Goal: Transaction & Acquisition: Purchase product/service

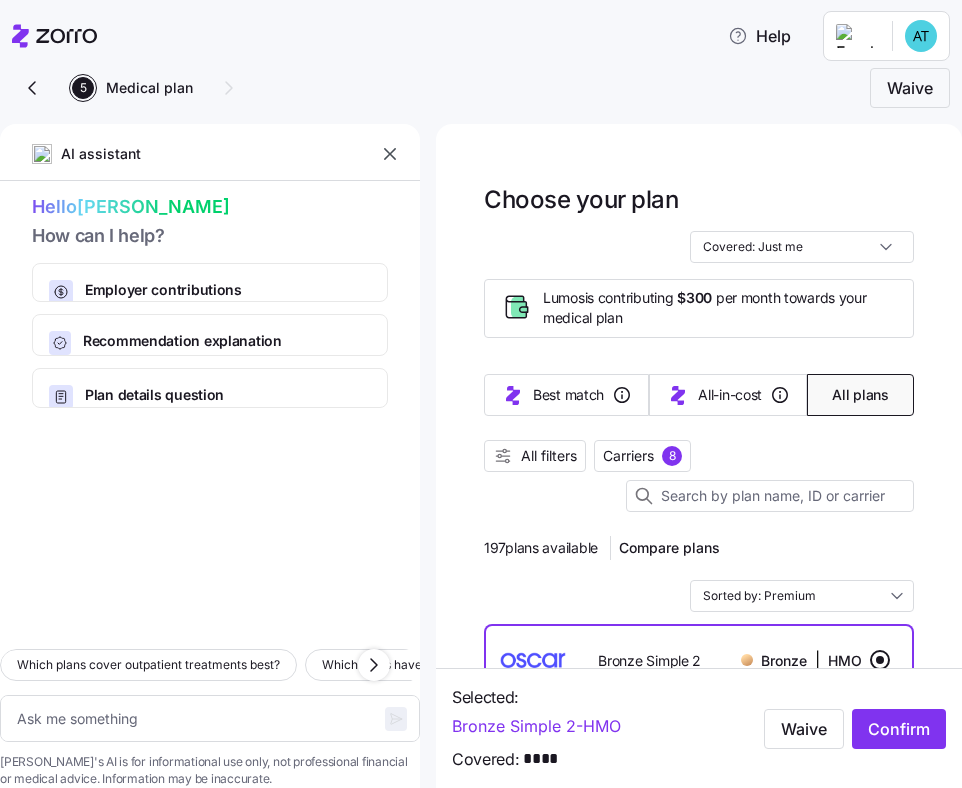
scroll to position [13, 0]
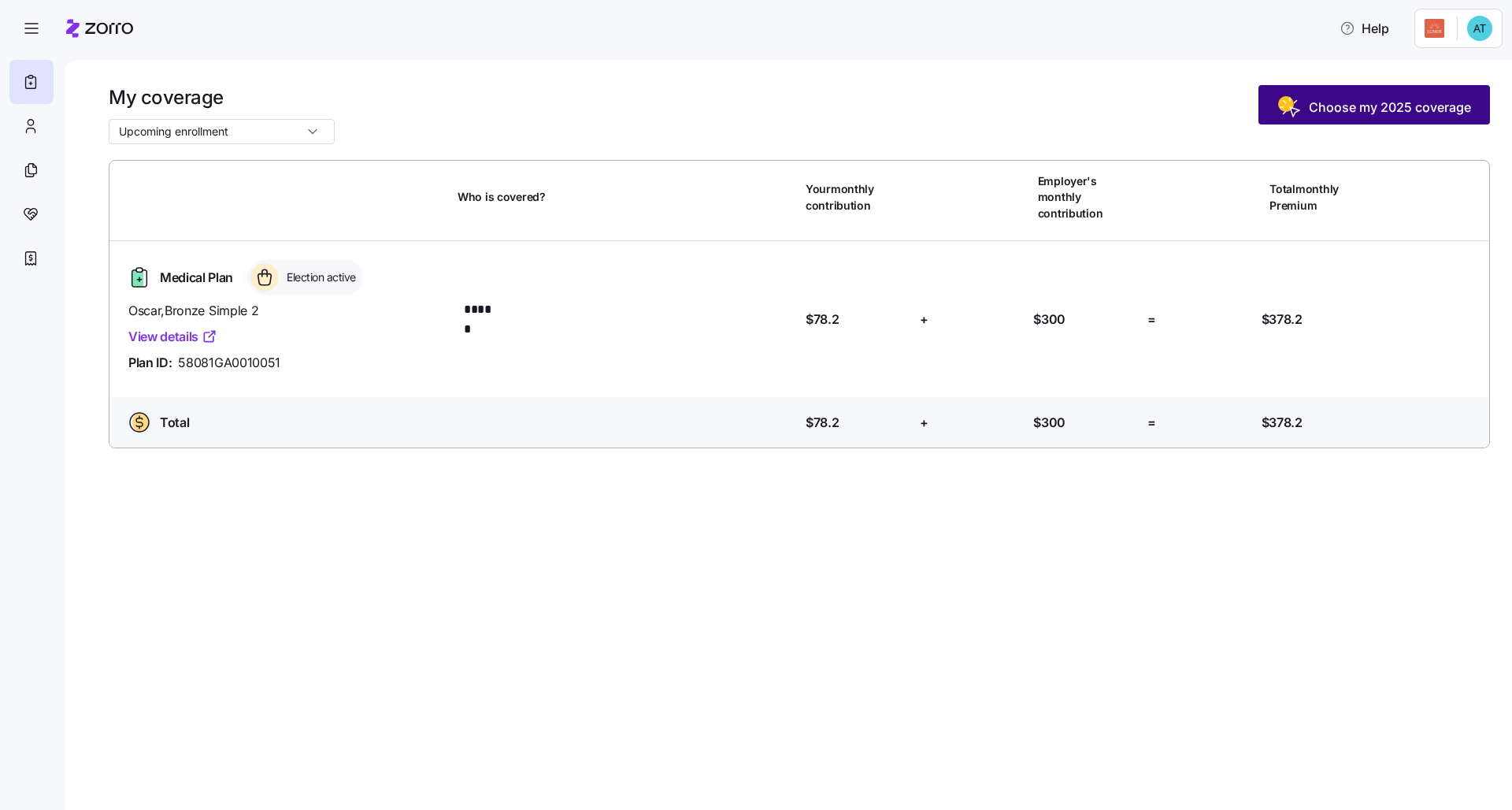
click at [757, 113] on span "Choose my 2025 coverage" at bounding box center [1390, 107] width 162 height 19
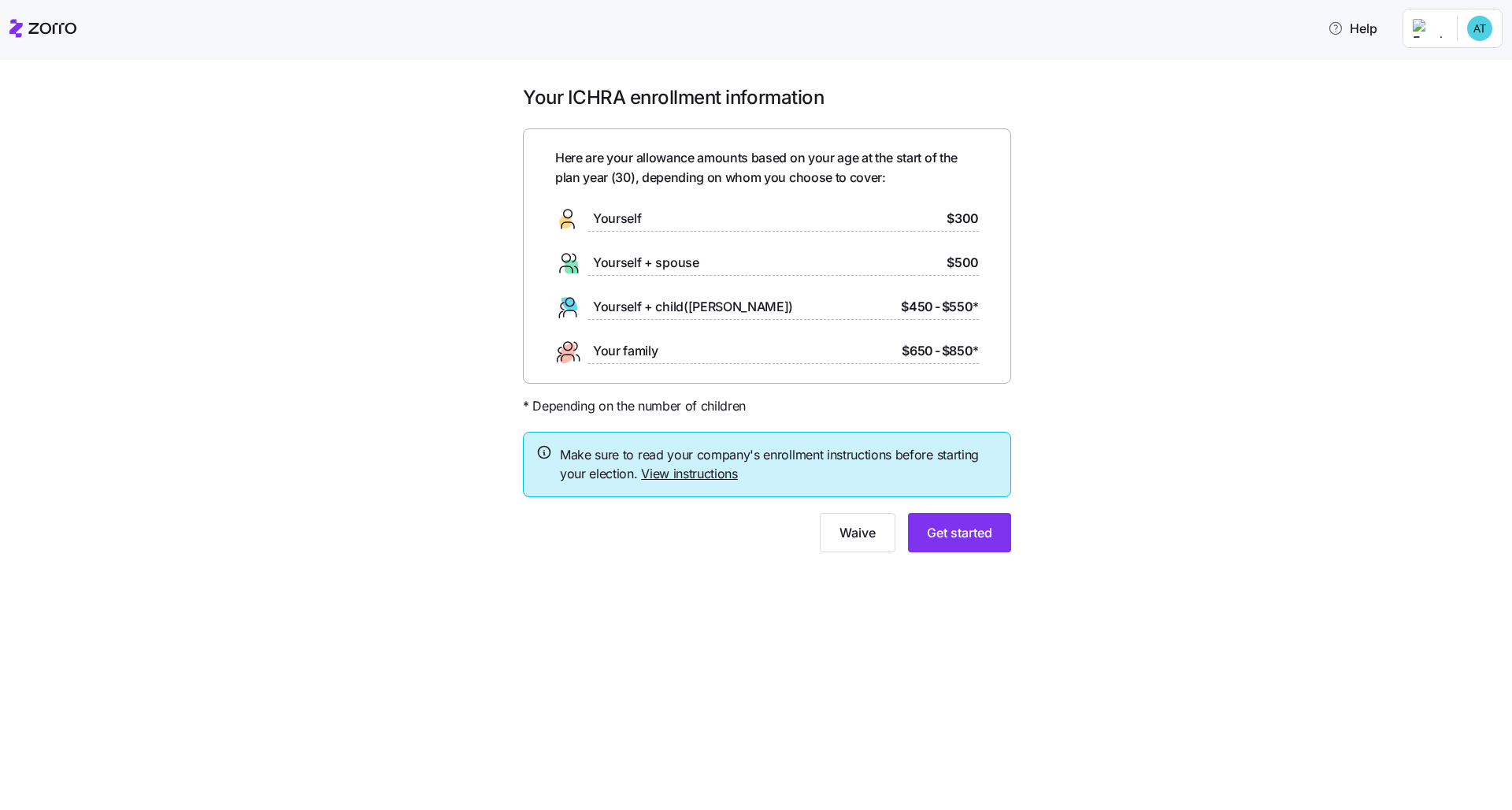
click at [757, 450] on div "Your ICHRA enrollment information Here are your allowance amounts based on your…" at bounding box center [767, 328] width 1446 height 486
drag, startPoint x: 751, startPoint y: 472, endPoint x: 742, endPoint y: 472, distance: 9.0
click at [742, 472] on span "Make sure to read your company's enrollment instructions before starting your e…" at bounding box center [779, 465] width 438 height 39
drag, startPoint x: 749, startPoint y: 473, endPoint x: 684, endPoint y: 465, distance: 65.5
click at [684, 465] on span "Make sure to read your company's enrollment instructions before starting your e…" at bounding box center [779, 465] width 438 height 39
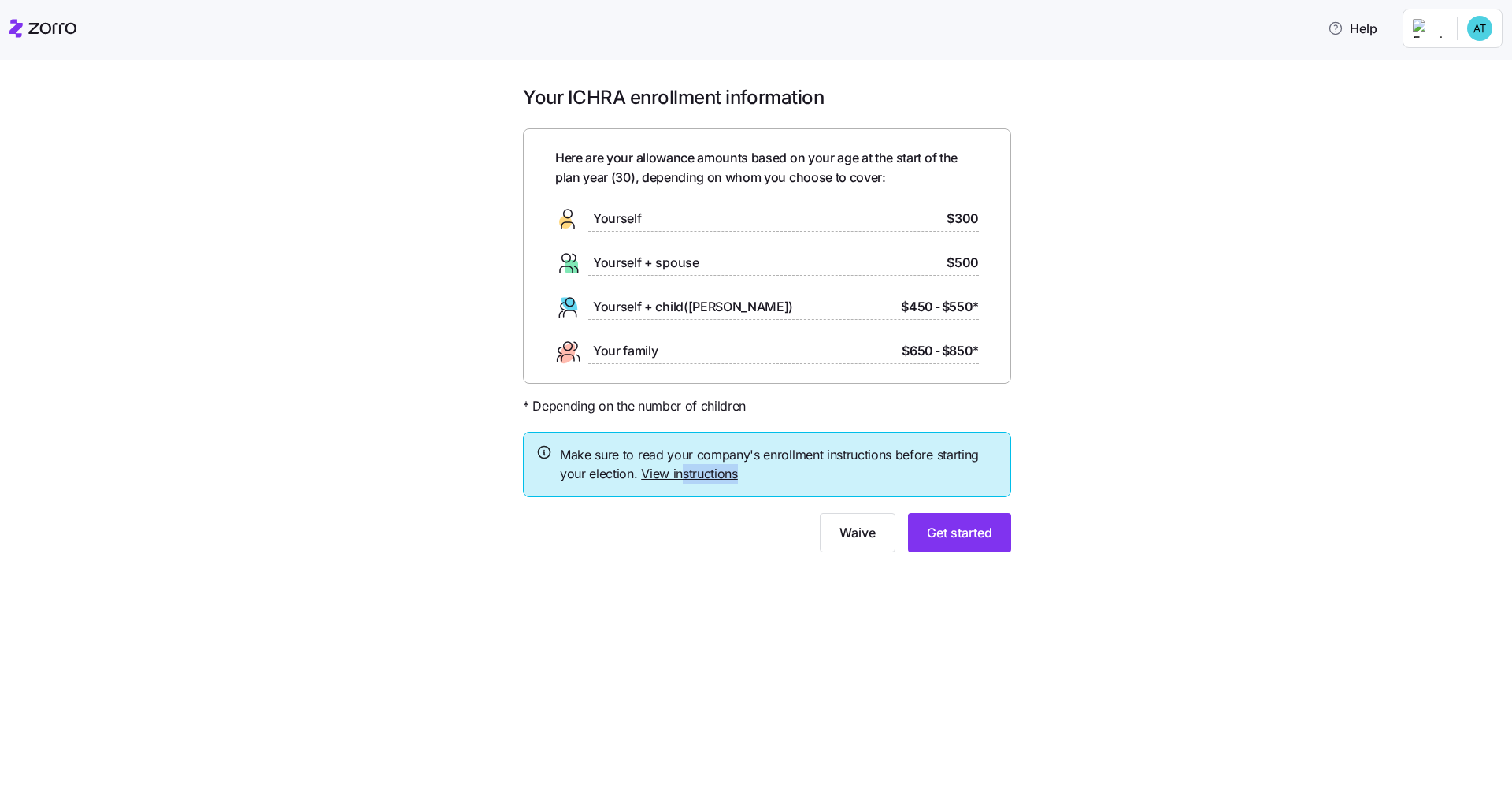
click at [757, 480] on span "Make sure to read your company's enrollment instructions before starting your e…" at bounding box center [779, 465] width 438 height 39
click at [706, 474] on link "View instructions" at bounding box center [689, 474] width 97 height 16
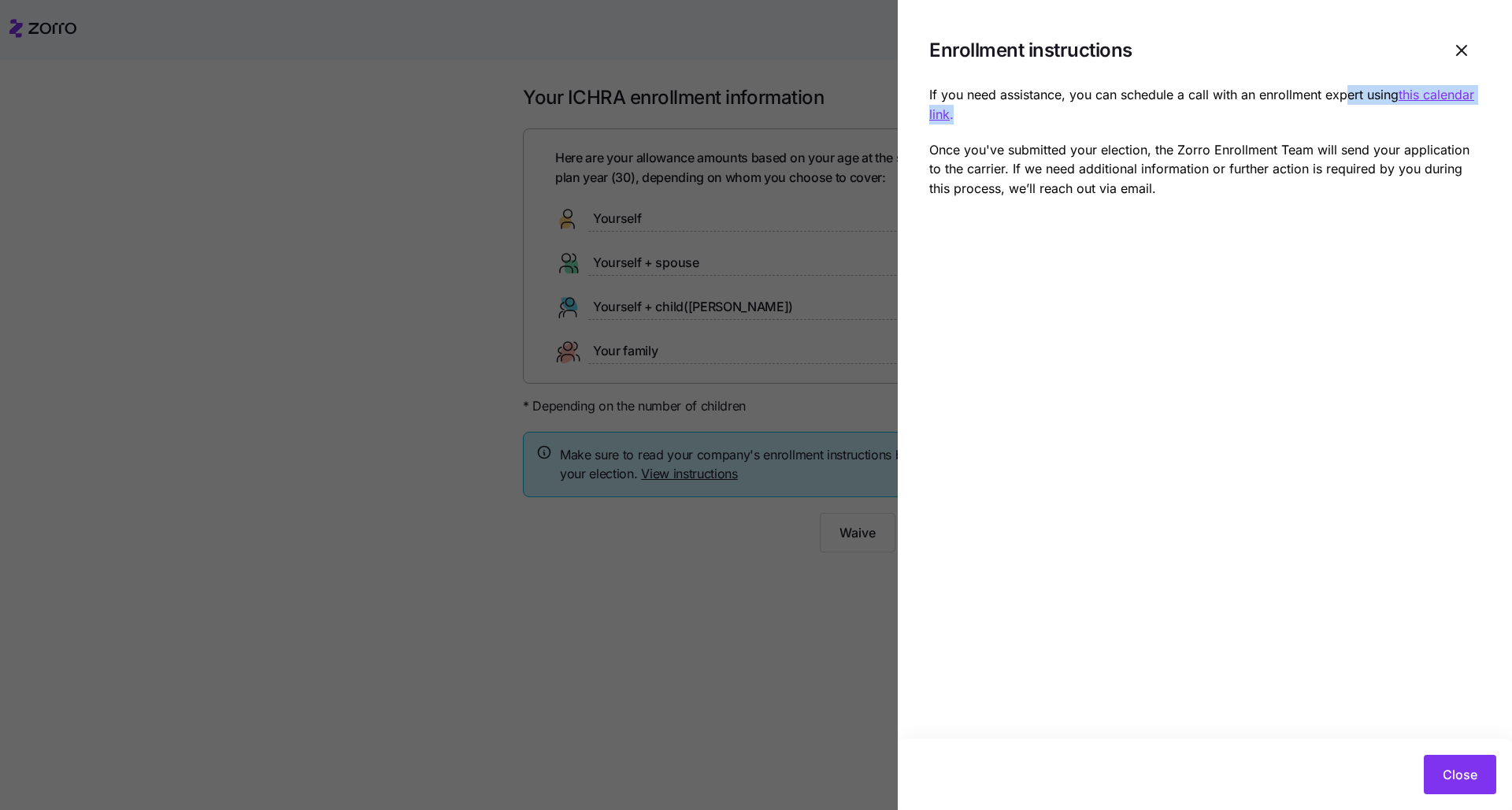
drag, startPoint x: 999, startPoint y: 119, endPoint x: 1346, endPoint y: 92, distance: 348.0
click at [757, 92] on p "If you need assistance, you can schedule a call with an enrollment expert using…" at bounding box center [1205, 105] width 552 height 39
click at [757, 47] on icon "button" at bounding box center [1462, 50] width 19 height 19
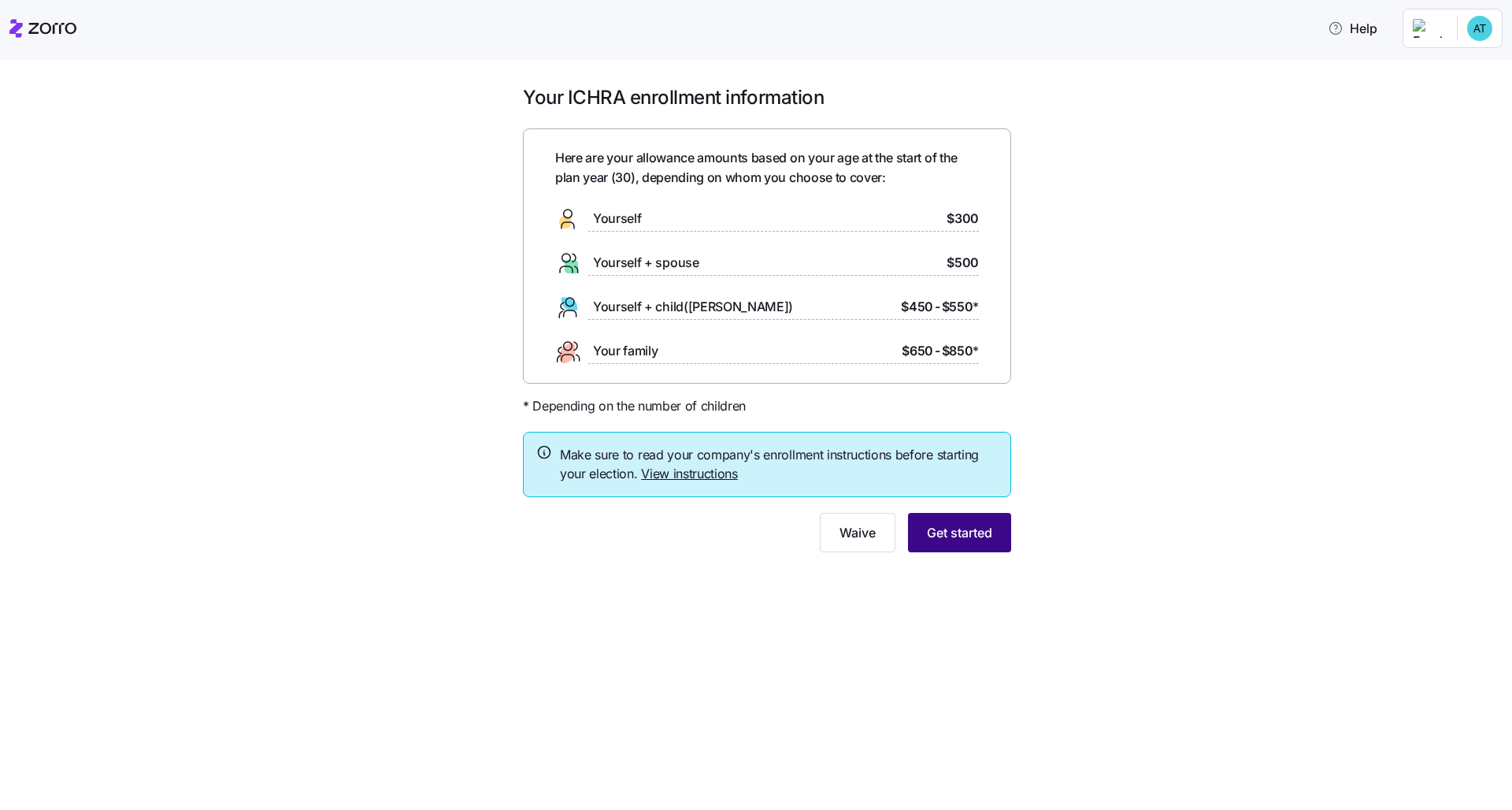
click at [757, 529] on span "Get started" at bounding box center [959, 533] width 65 height 19
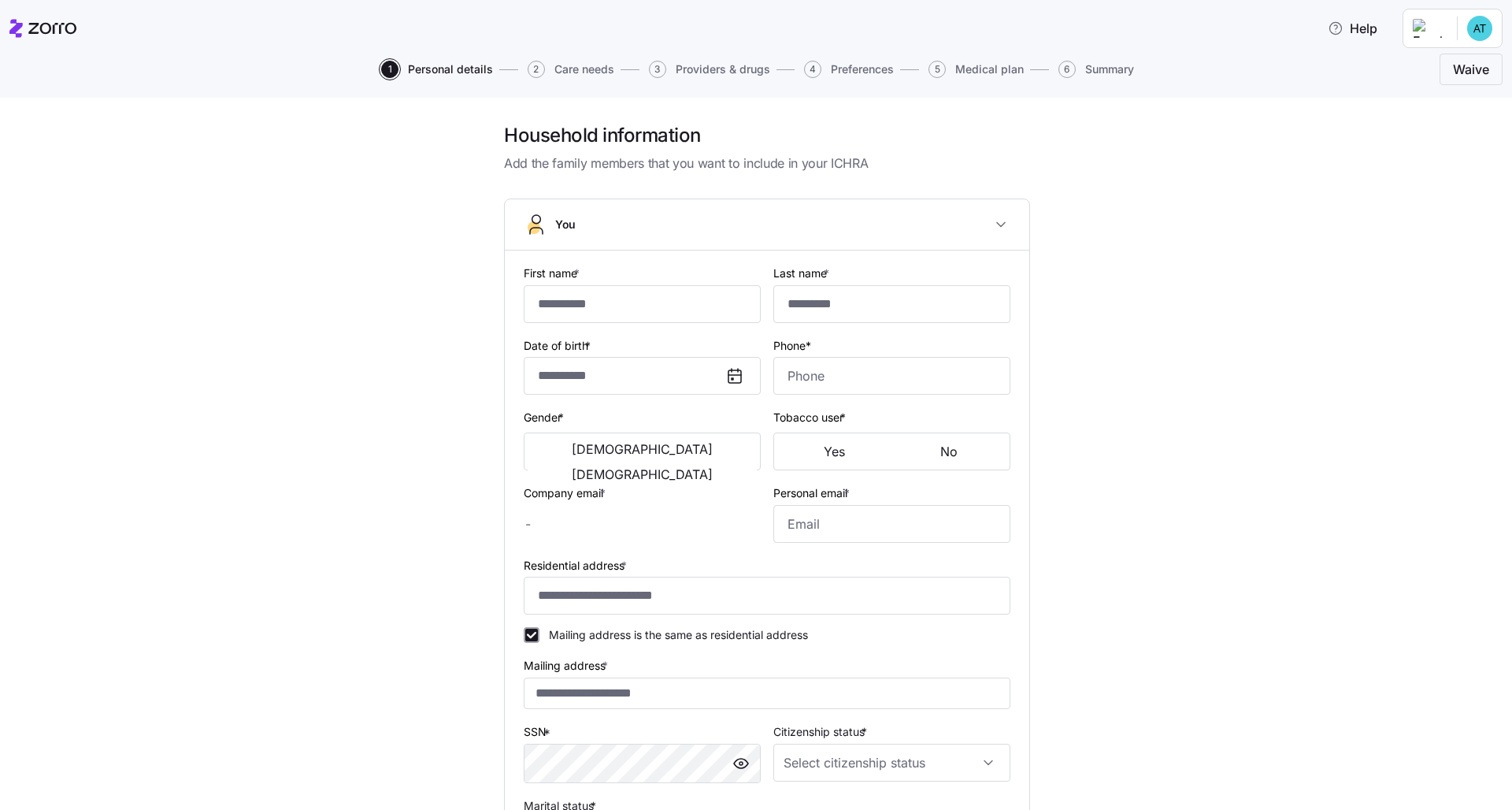
type input "******"
type input "********"
type input "**********"
type input "(925) 711-2881"
type input "logan.h+demo@myzorro.co"
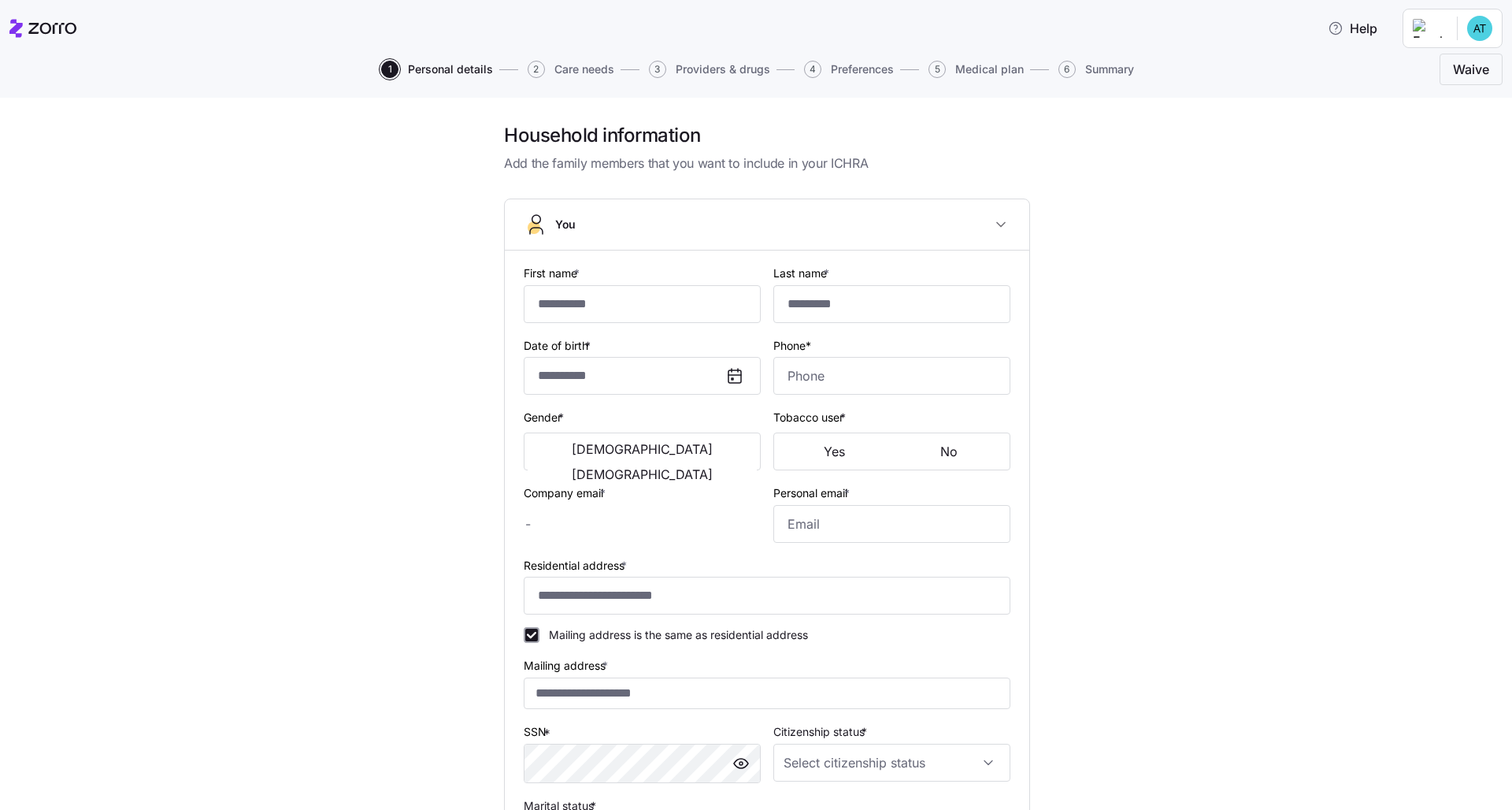
type input "alexis@gmail.com"
type input "**********"
checkbox input "true"
type input "US citizen"
type input "Single"
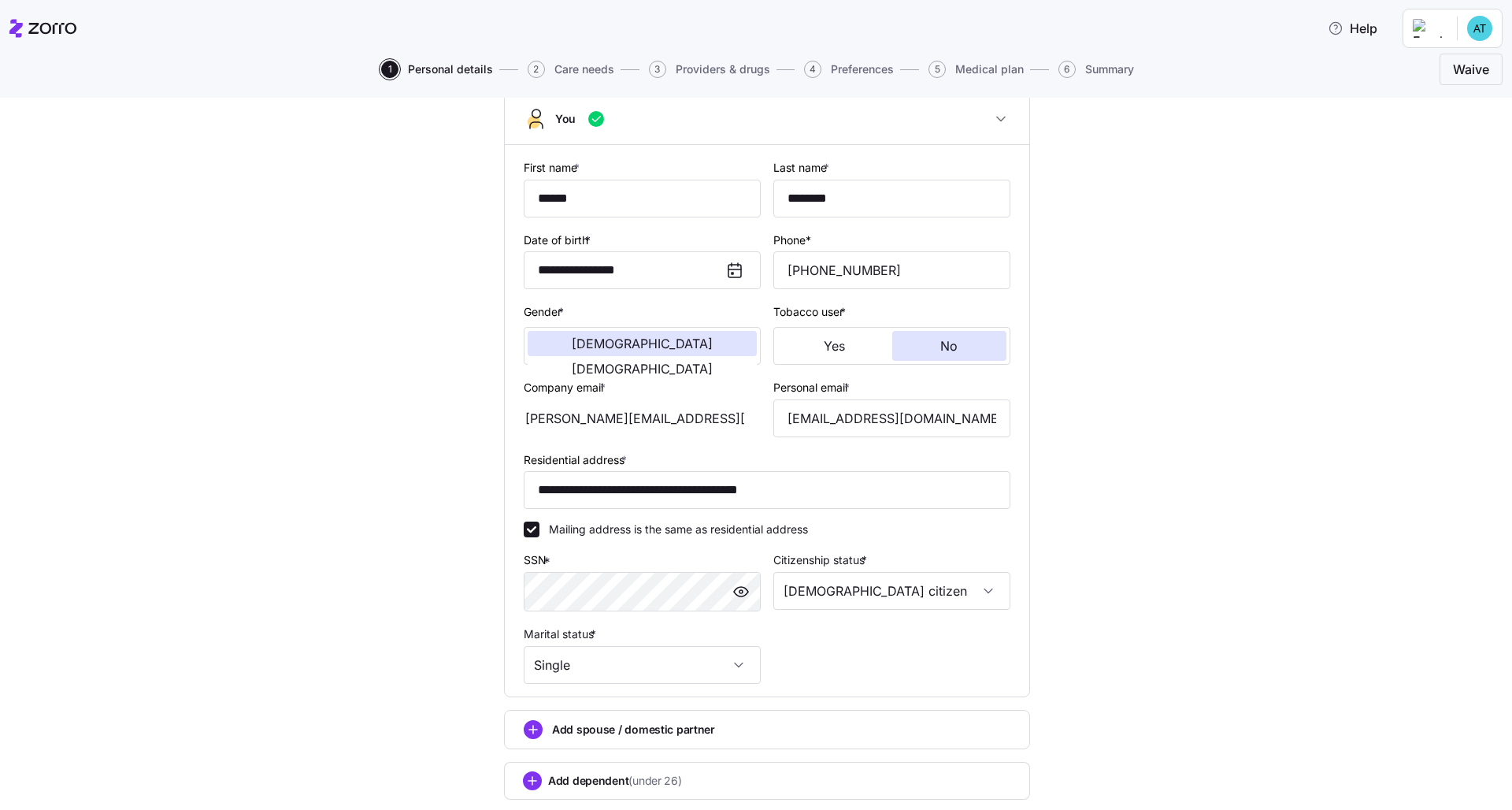
scroll to position [132, 0]
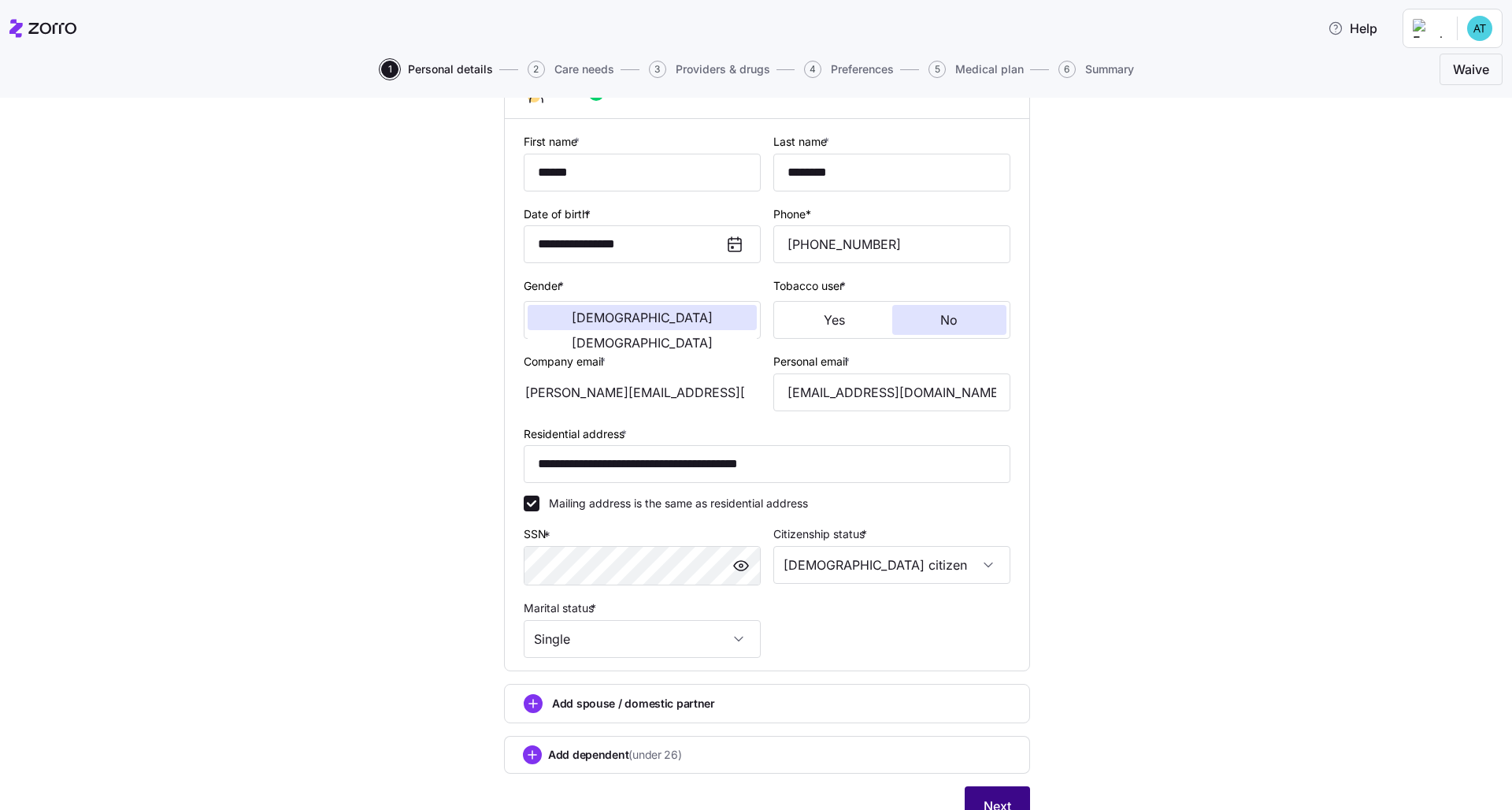
click at [757, 620] on button "Next" at bounding box center [997, 806] width 65 height 39
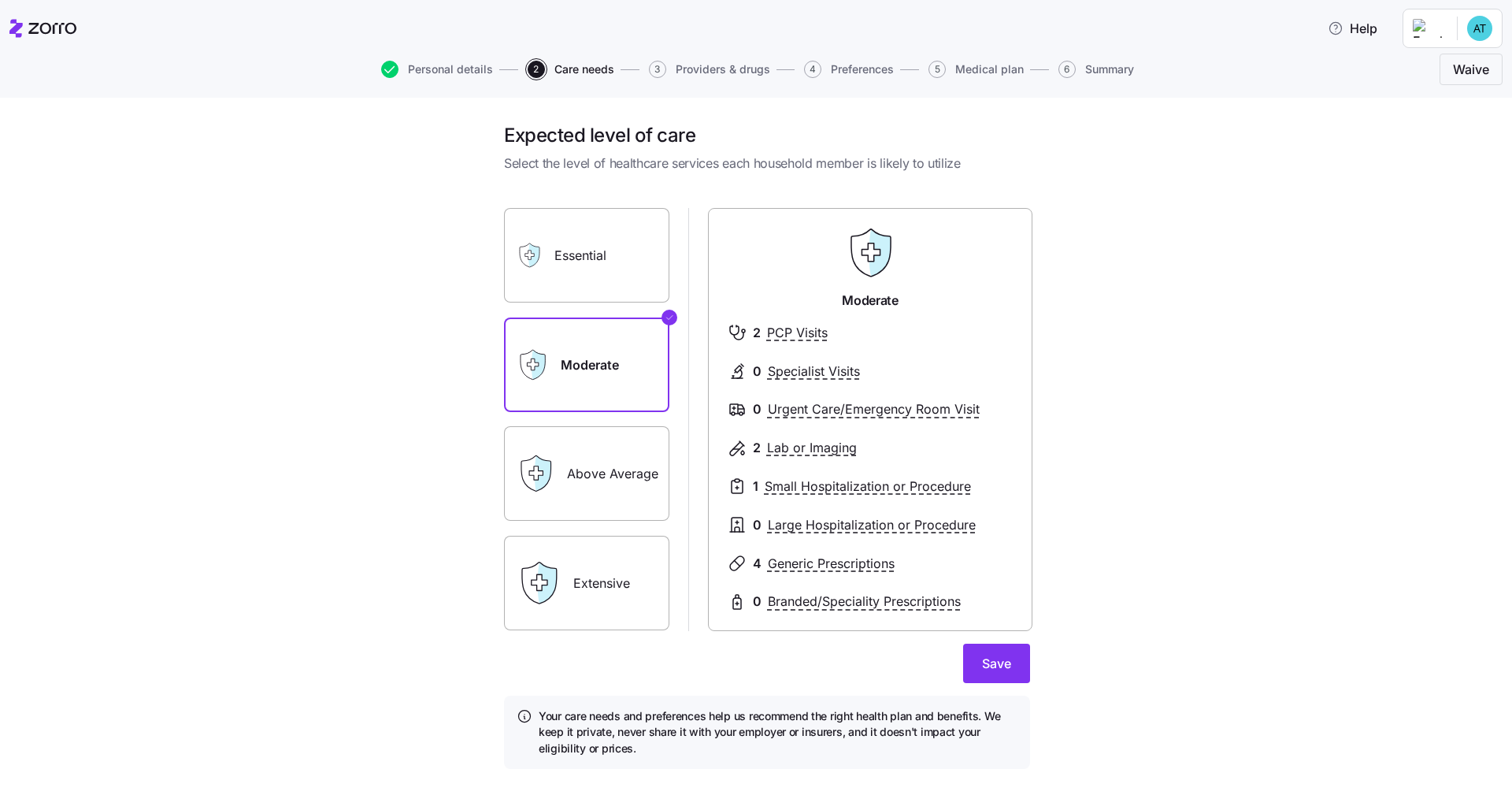
click at [637, 245] on label "Essential" at bounding box center [587, 255] width 165 height 95
click at [0, 0] on input "Essential" at bounding box center [0, 0] width 0 height 0
click at [584, 566] on label "Extensive" at bounding box center [587, 583] width 165 height 95
click at [0, 0] on input "Extensive" at bounding box center [0, 0] width 0 height 0
click at [624, 442] on label "Above Average" at bounding box center [587, 474] width 165 height 95
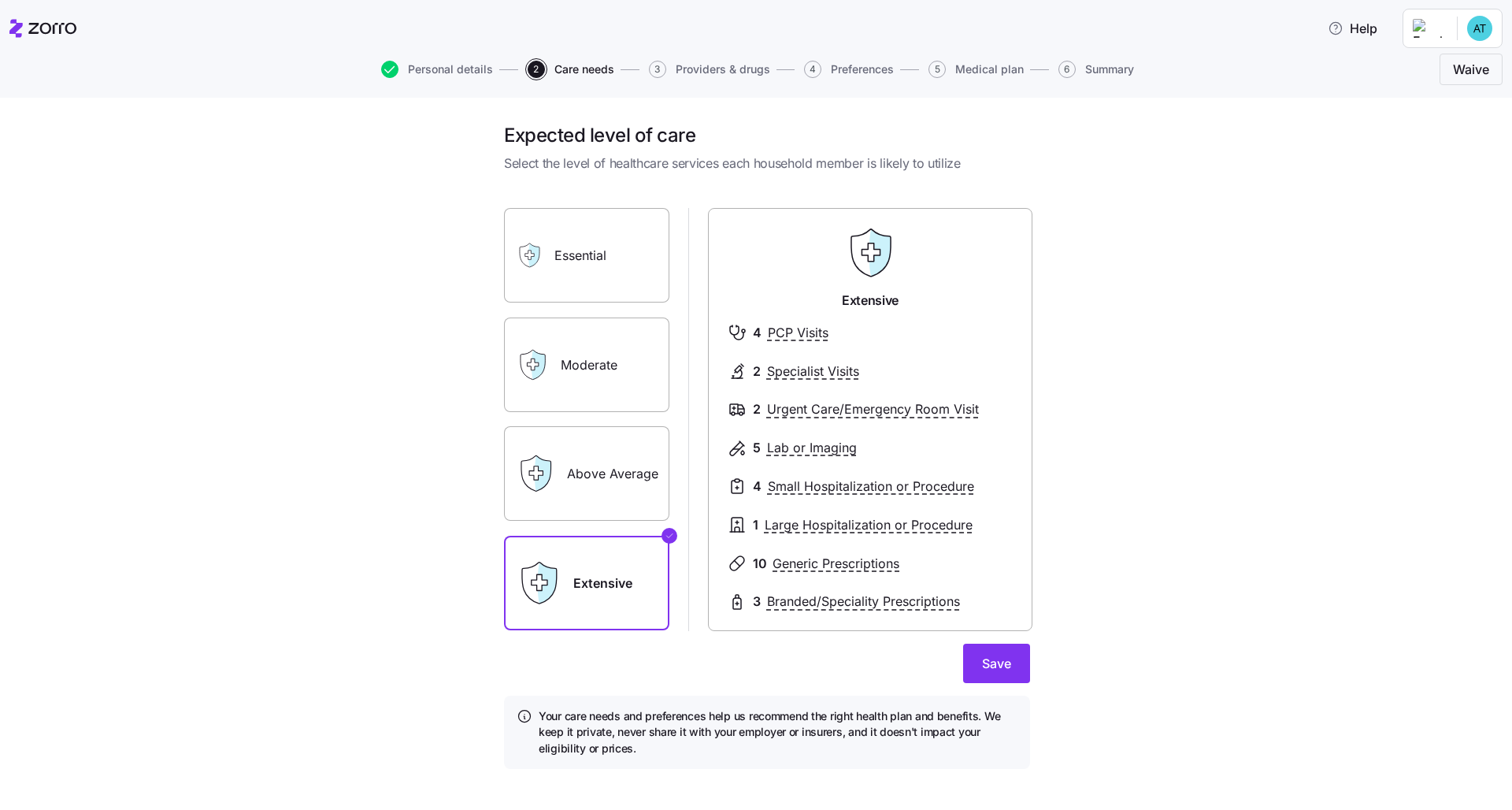
click at [0, 0] on input "Above Average" at bounding box center [0, 0] width 0 height 0
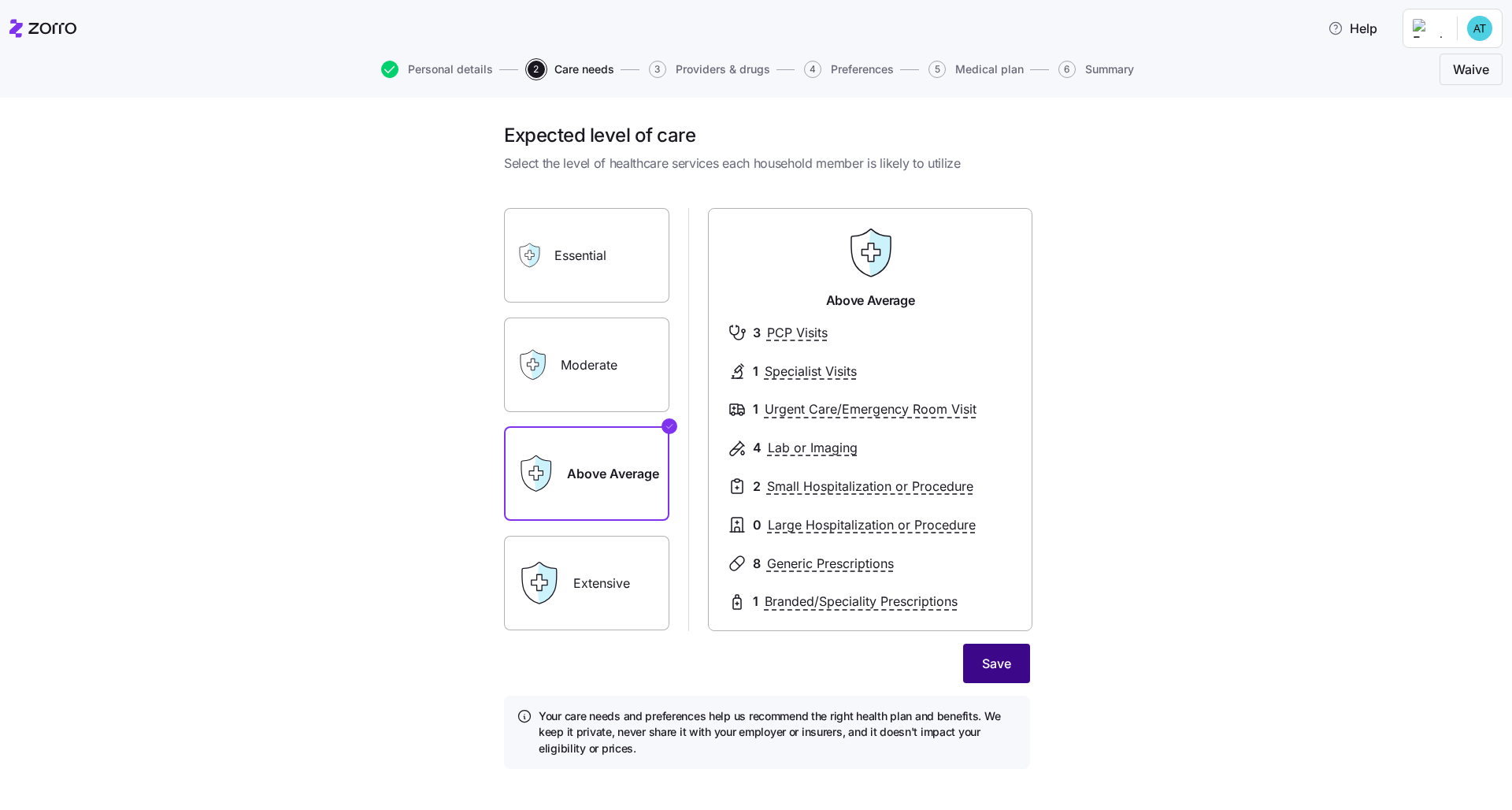
click at [757, 620] on button "Save" at bounding box center [996, 663] width 67 height 39
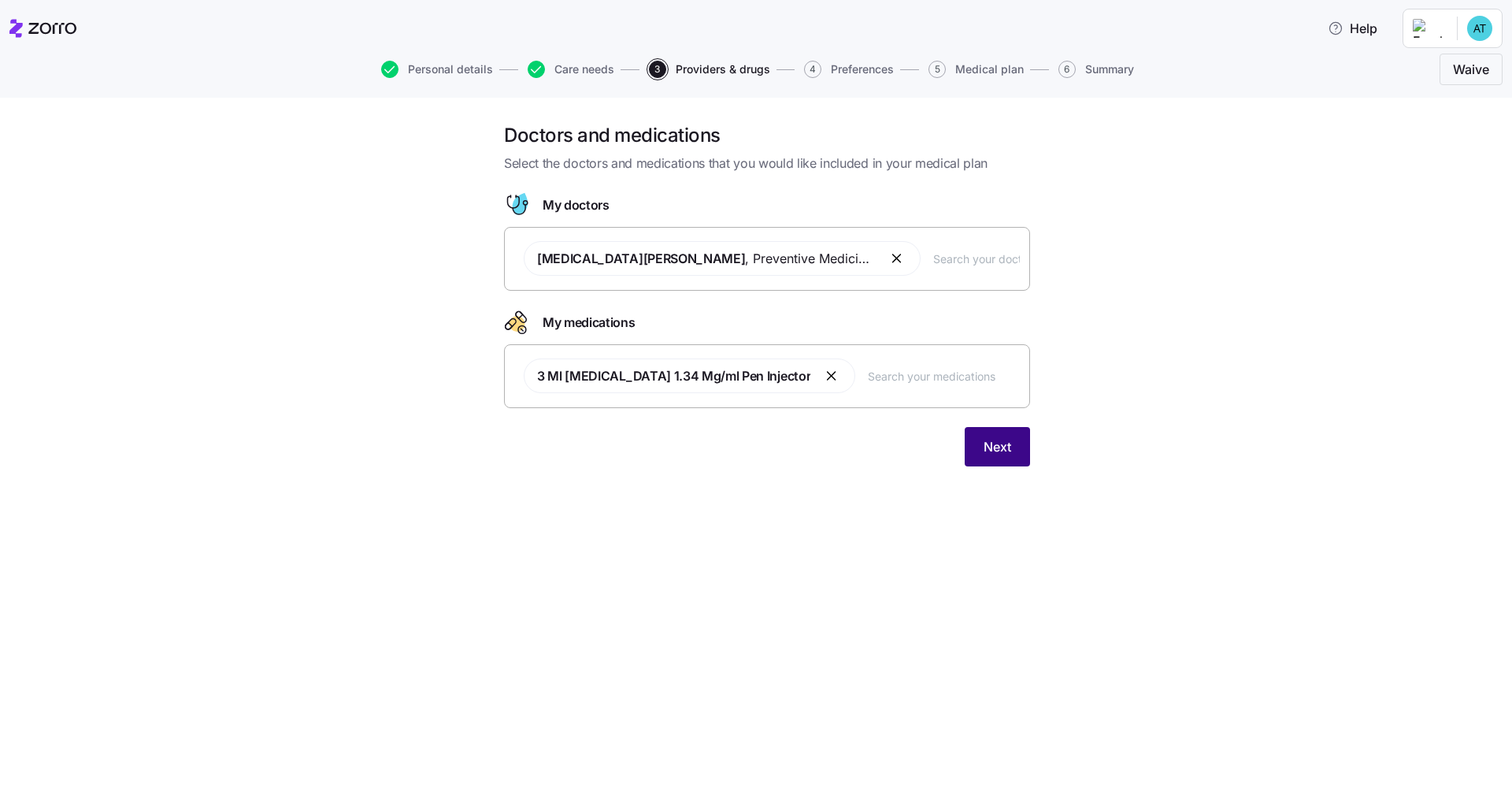
click at [757, 448] on button "Next" at bounding box center [997, 447] width 65 height 39
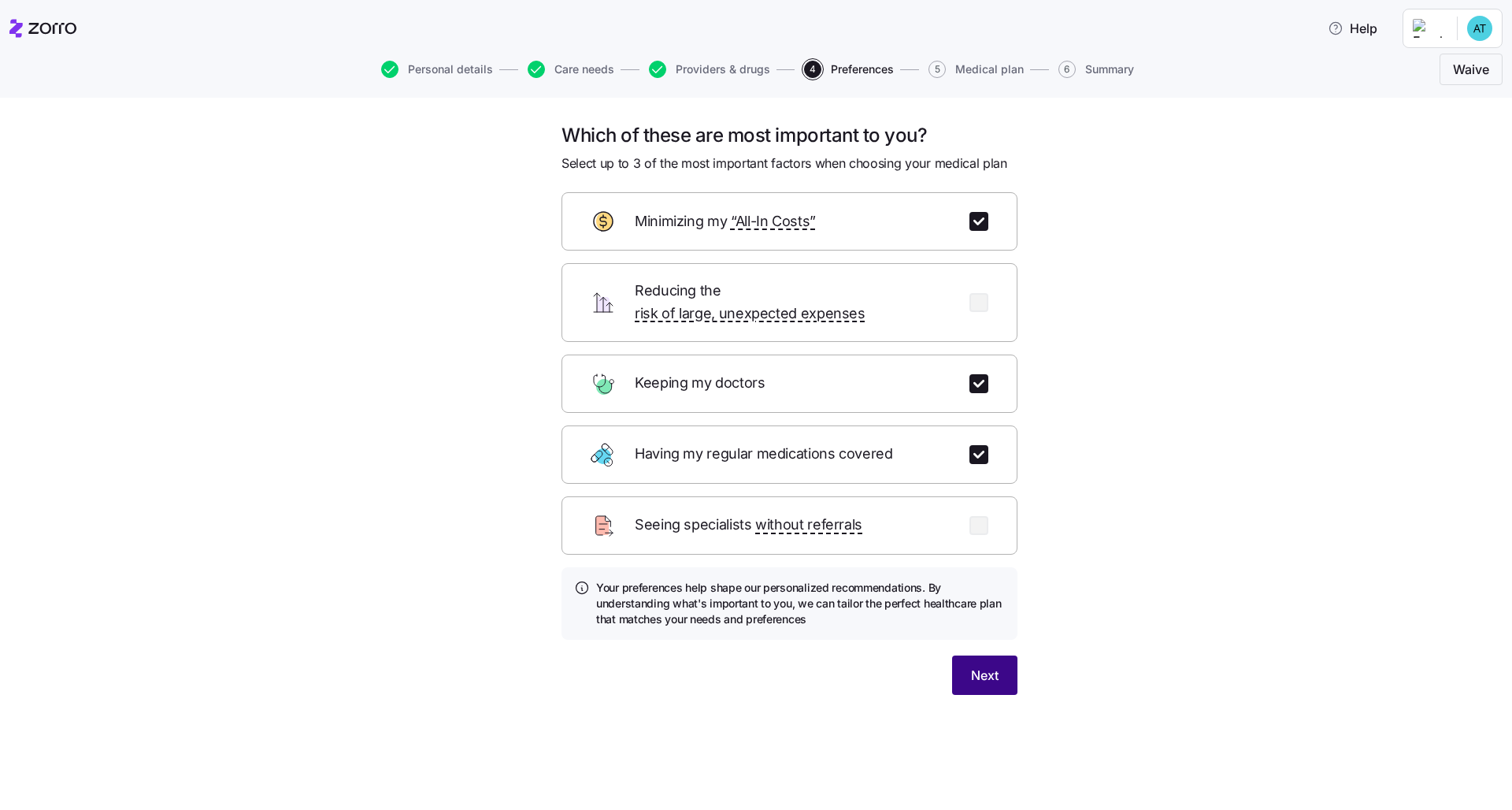
click at [757, 620] on button "Next" at bounding box center [984, 675] width 65 height 39
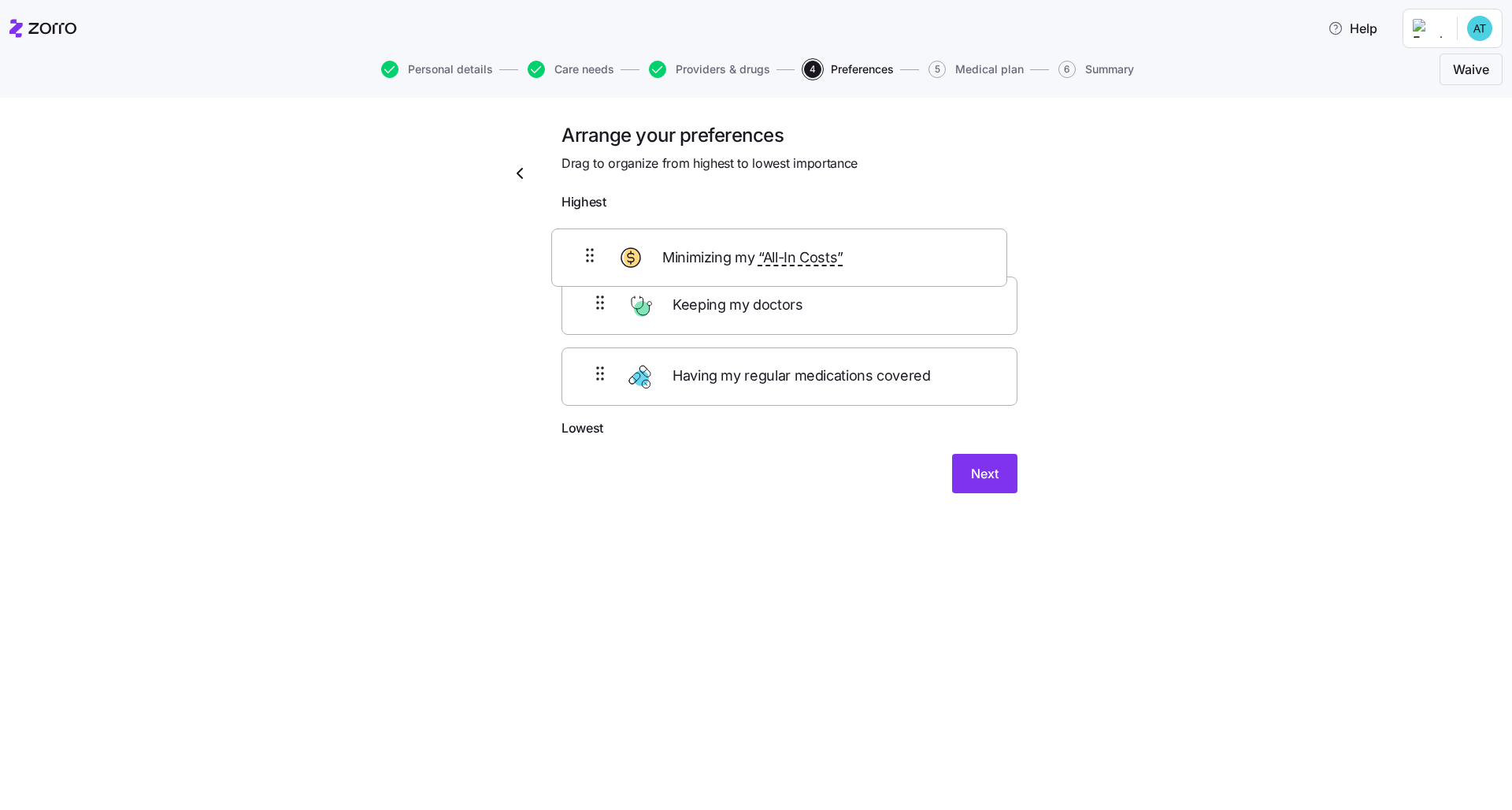
drag, startPoint x: 923, startPoint y: 337, endPoint x: 911, endPoint y: 273, distance: 65.1
click at [757, 273] on div "Keeping my doctors Minimizing my “All-In Costs” Having my regular medications c…" at bounding box center [789, 318] width 456 height 200
drag, startPoint x: 919, startPoint y: 258, endPoint x: 923, endPoint y: 322, distance: 64.1
click at [757, 322] on div "Minimizing my “All-In Costs” Keeping my doctors Having my regular medications c…" at bounding box center [789, 318] width 456 height 200
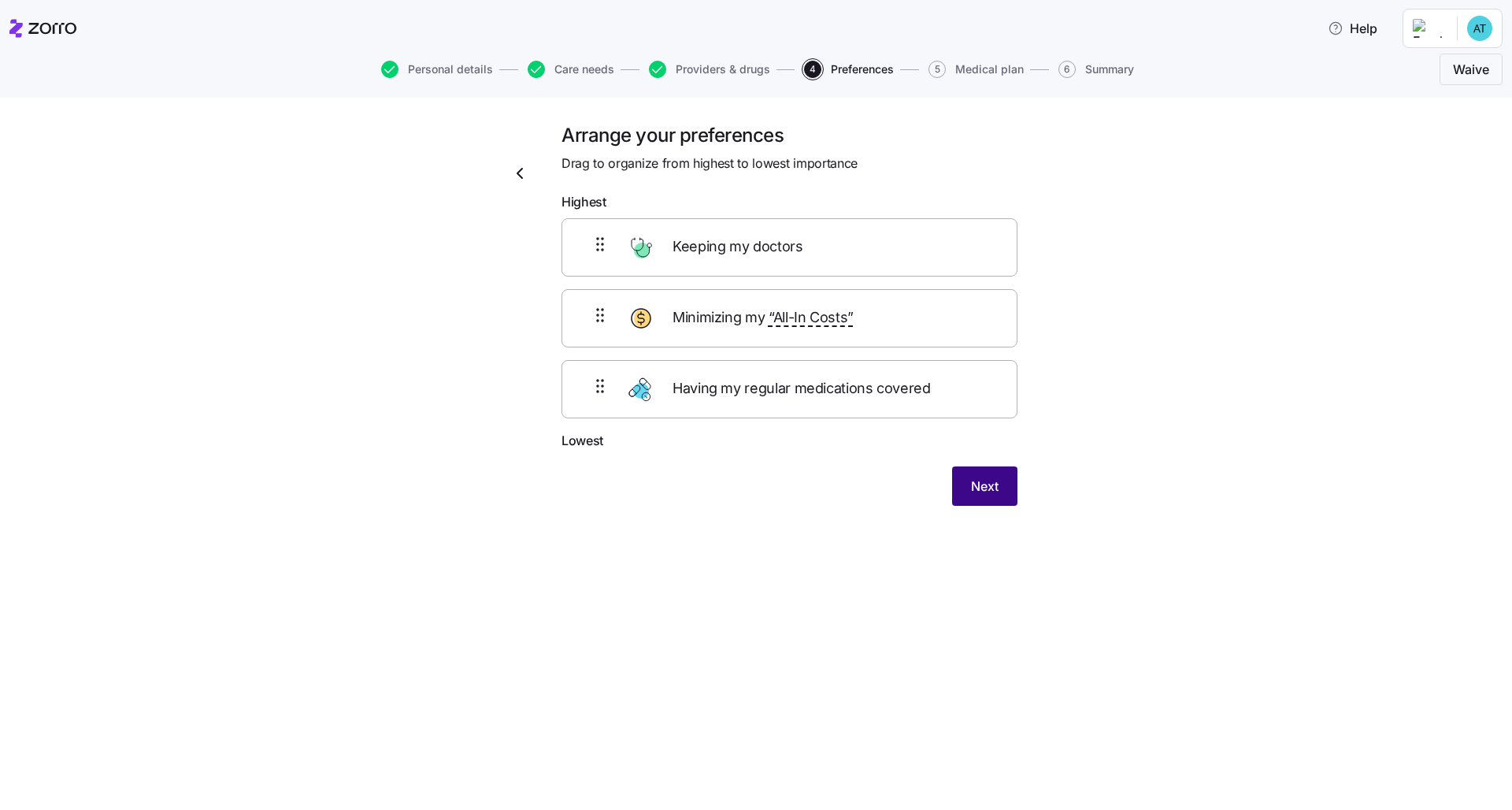
click at [757, 477] on span "Next" at bounding box center [984, 486] width 28 height 19
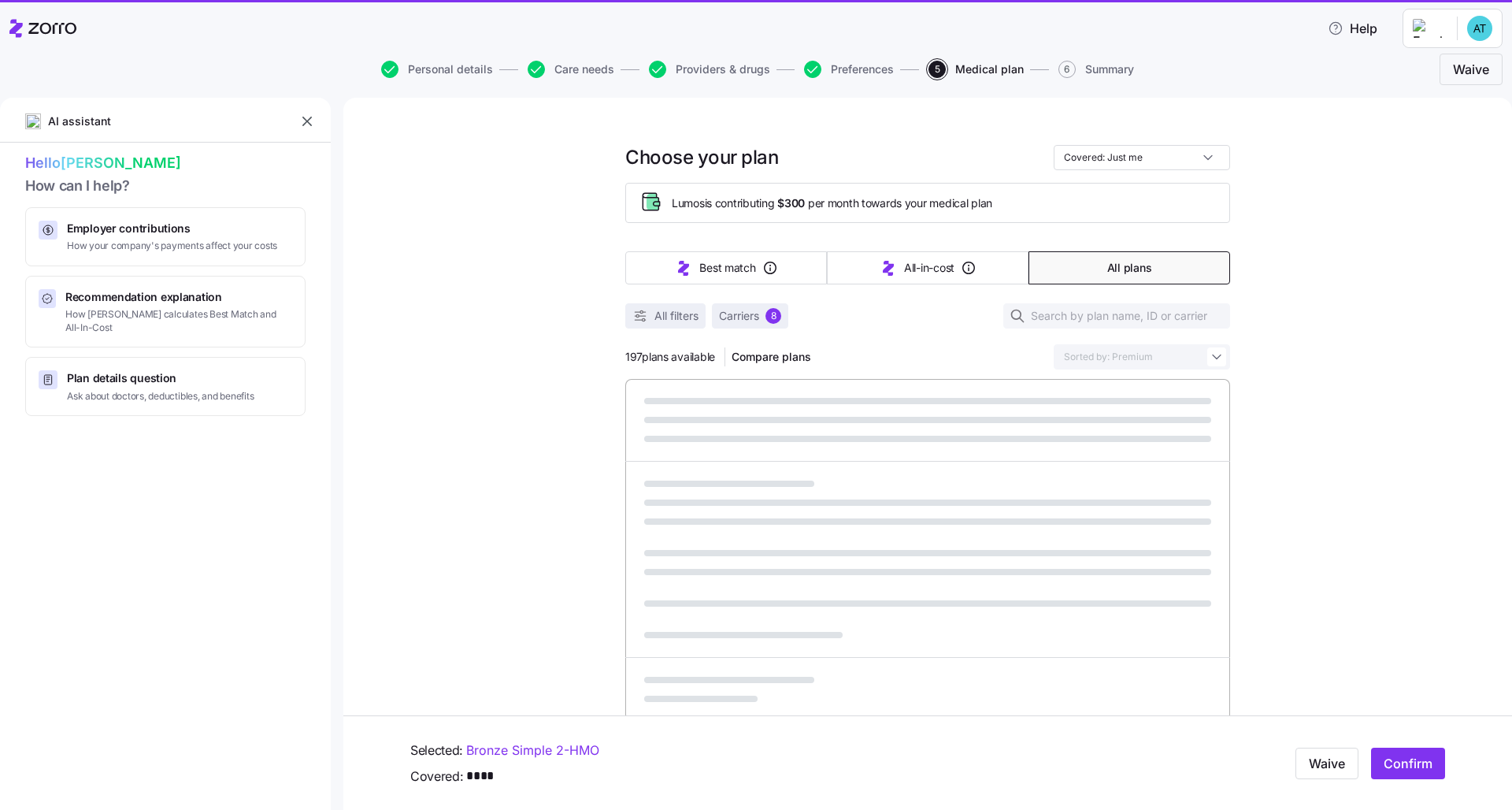
scroll to position [266, 0]
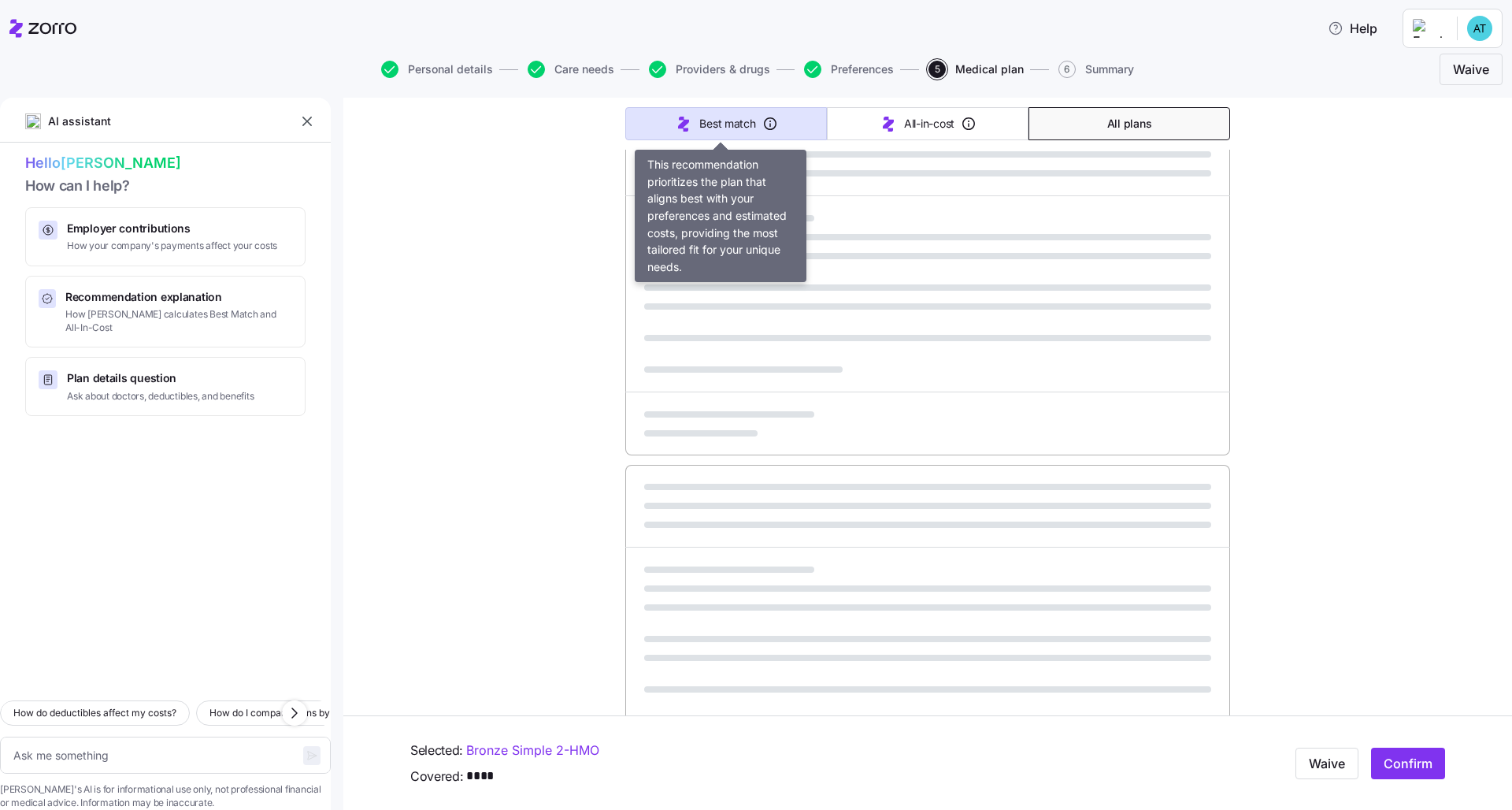
click at [723, 126] on span "Best match" at bounding box center [727, 124] width 56 height 16
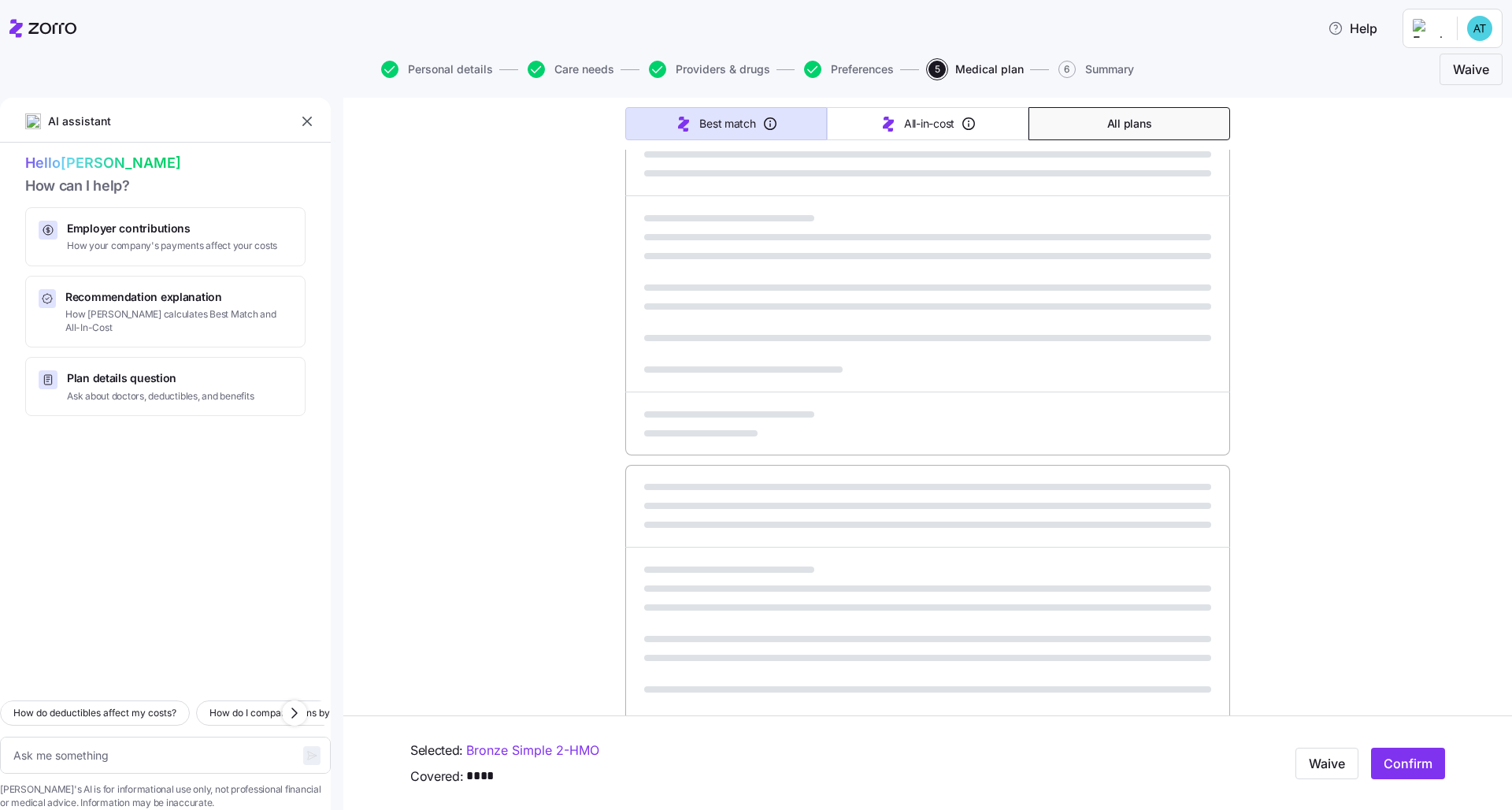
type textarea "x"
type input "Sorted by: Best match"
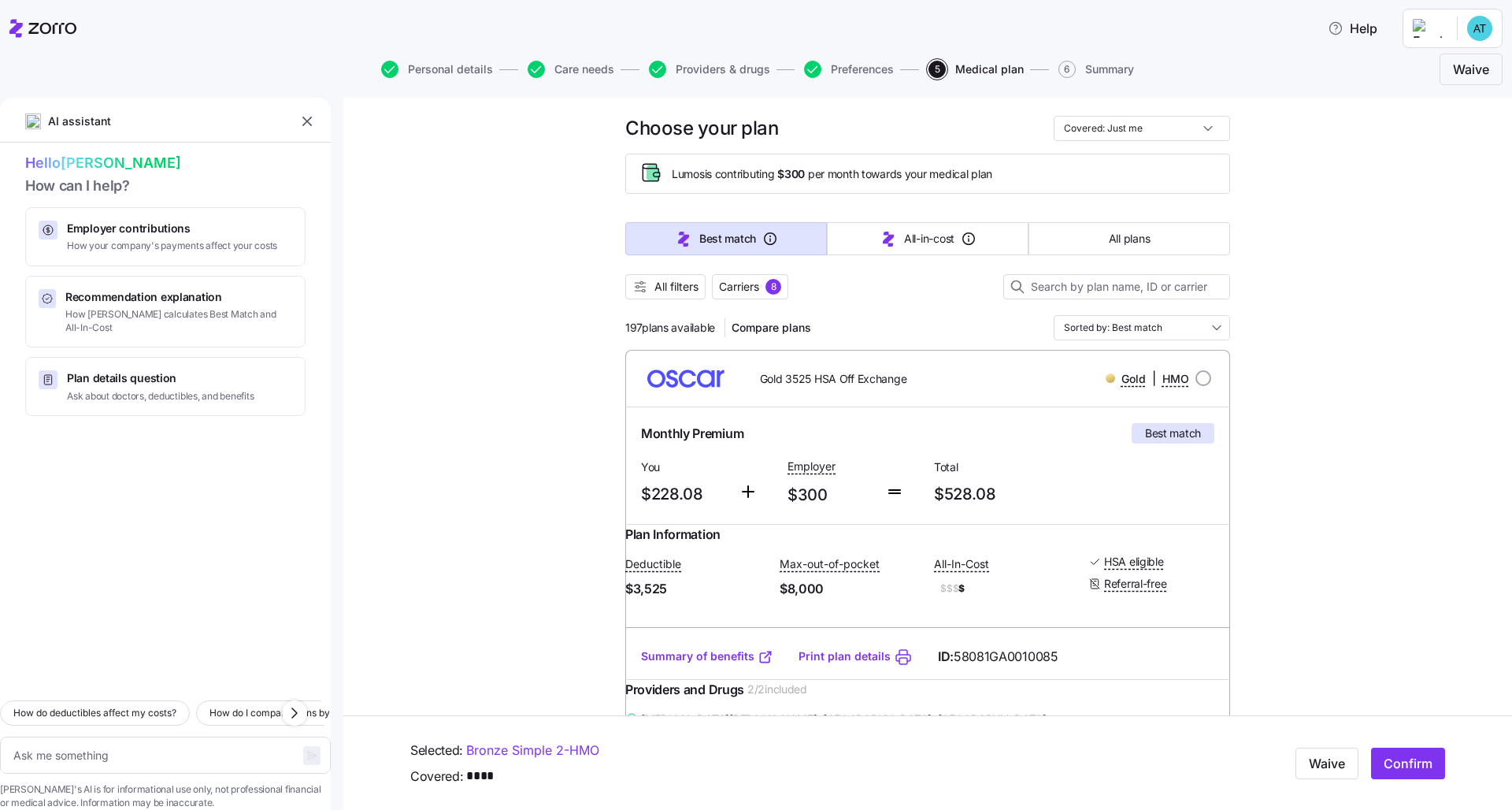
scroll to position [32, 0]
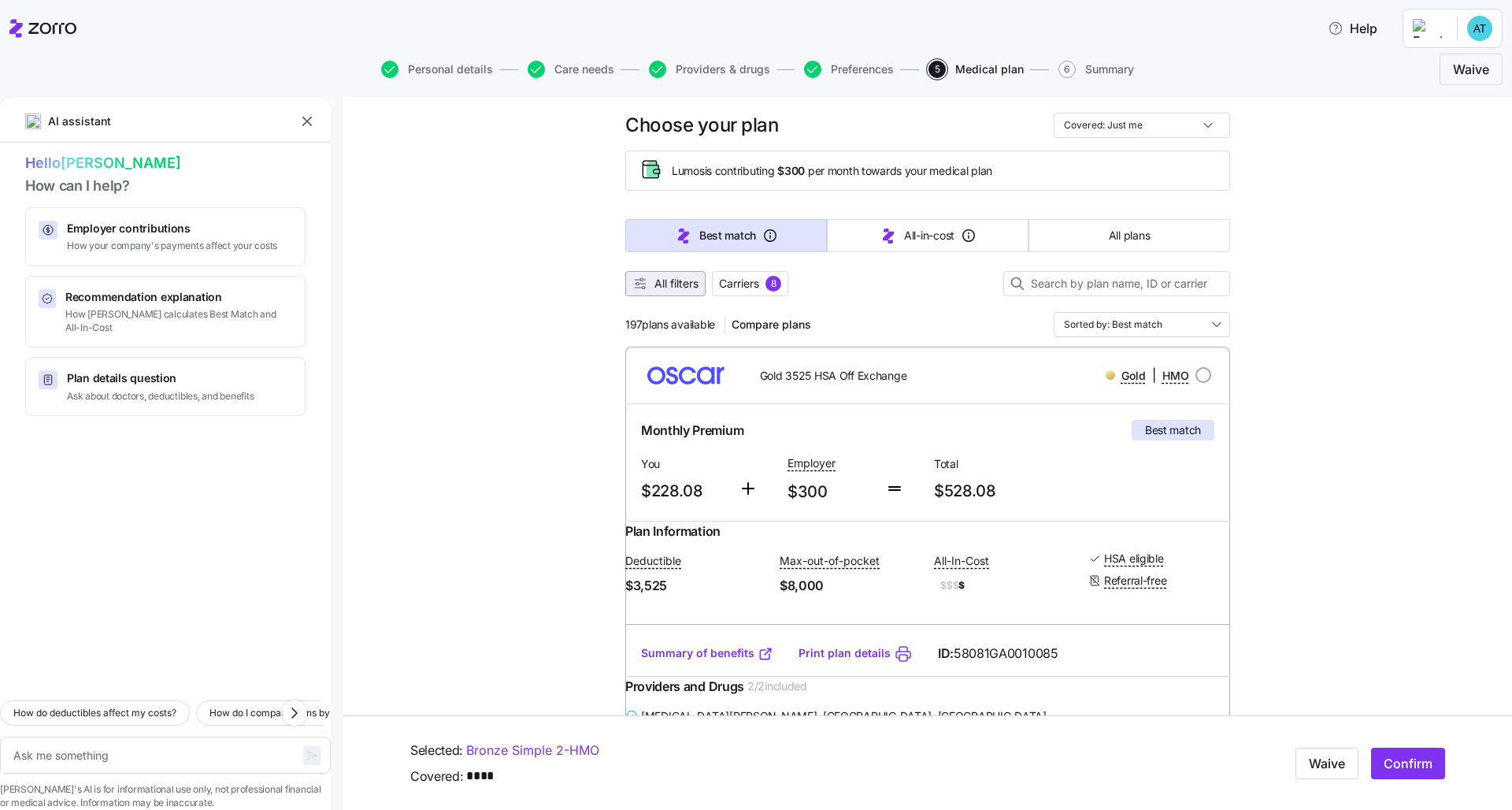
click at [678, 291] on span "All filters" at bounding box center [677, 284] width 44 height 16
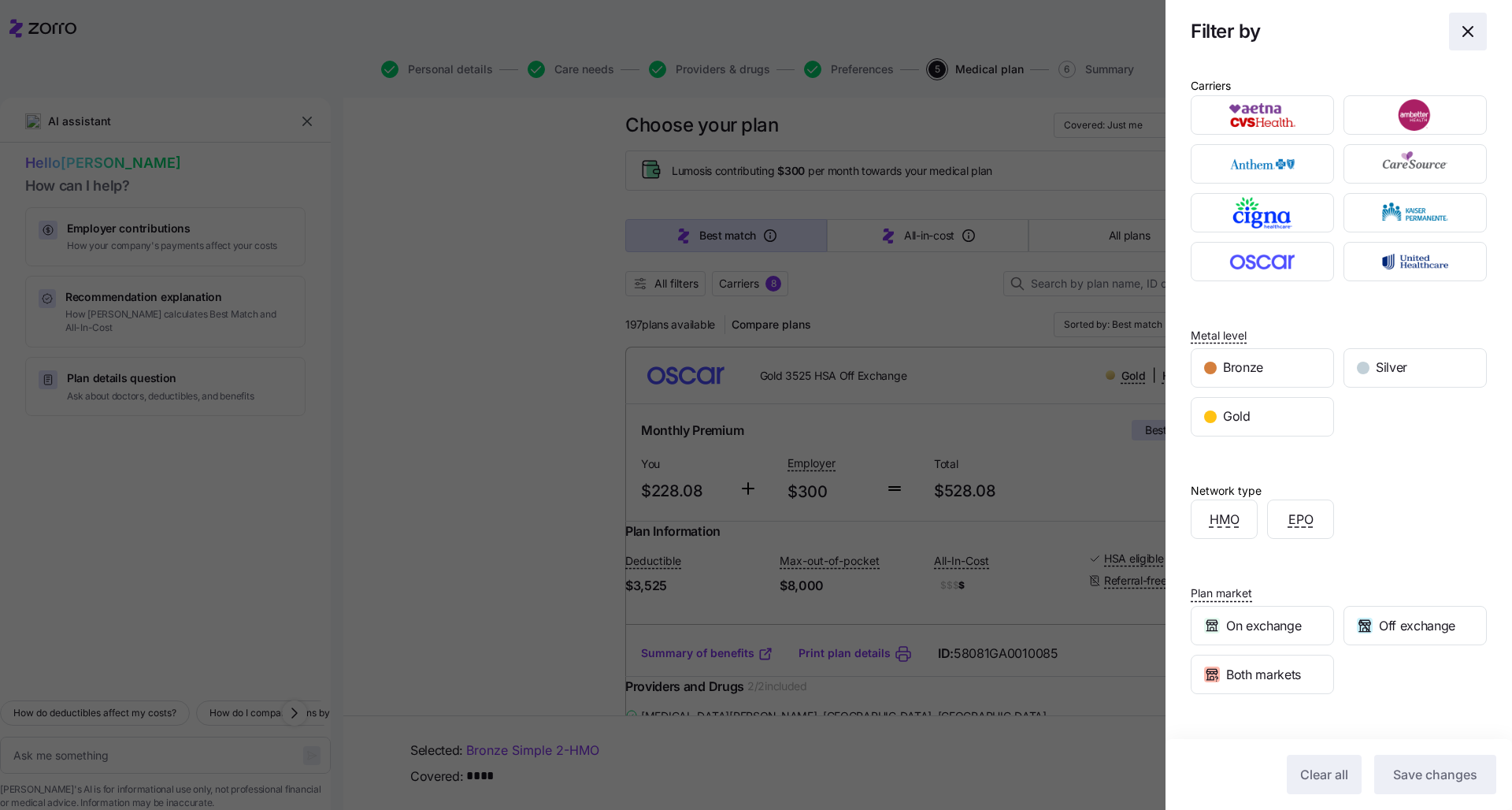
click at [757, 34] on icon "button" at bounding box center [1468, 32] width 19 height 19
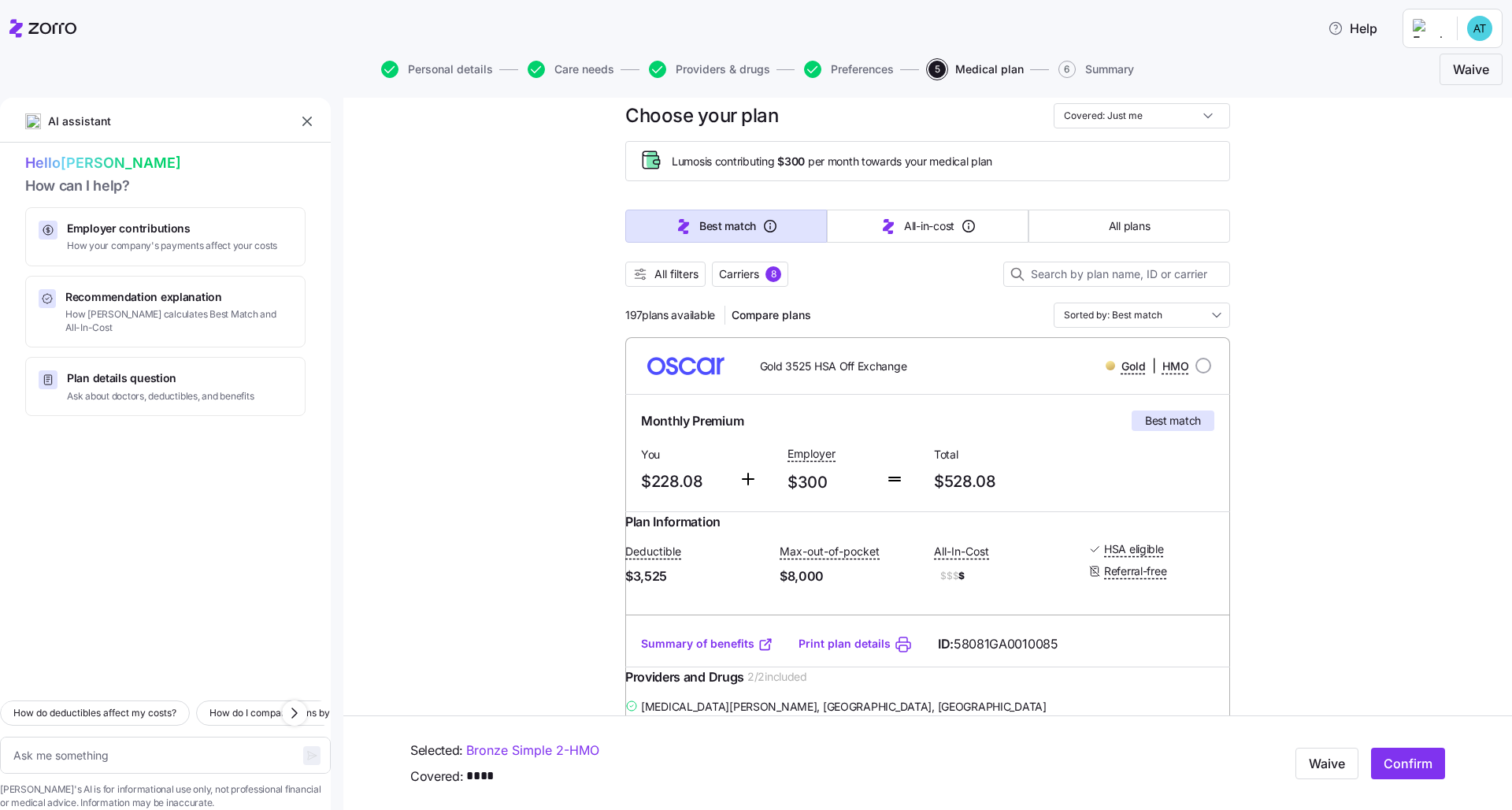
scroll to position [45, 0]
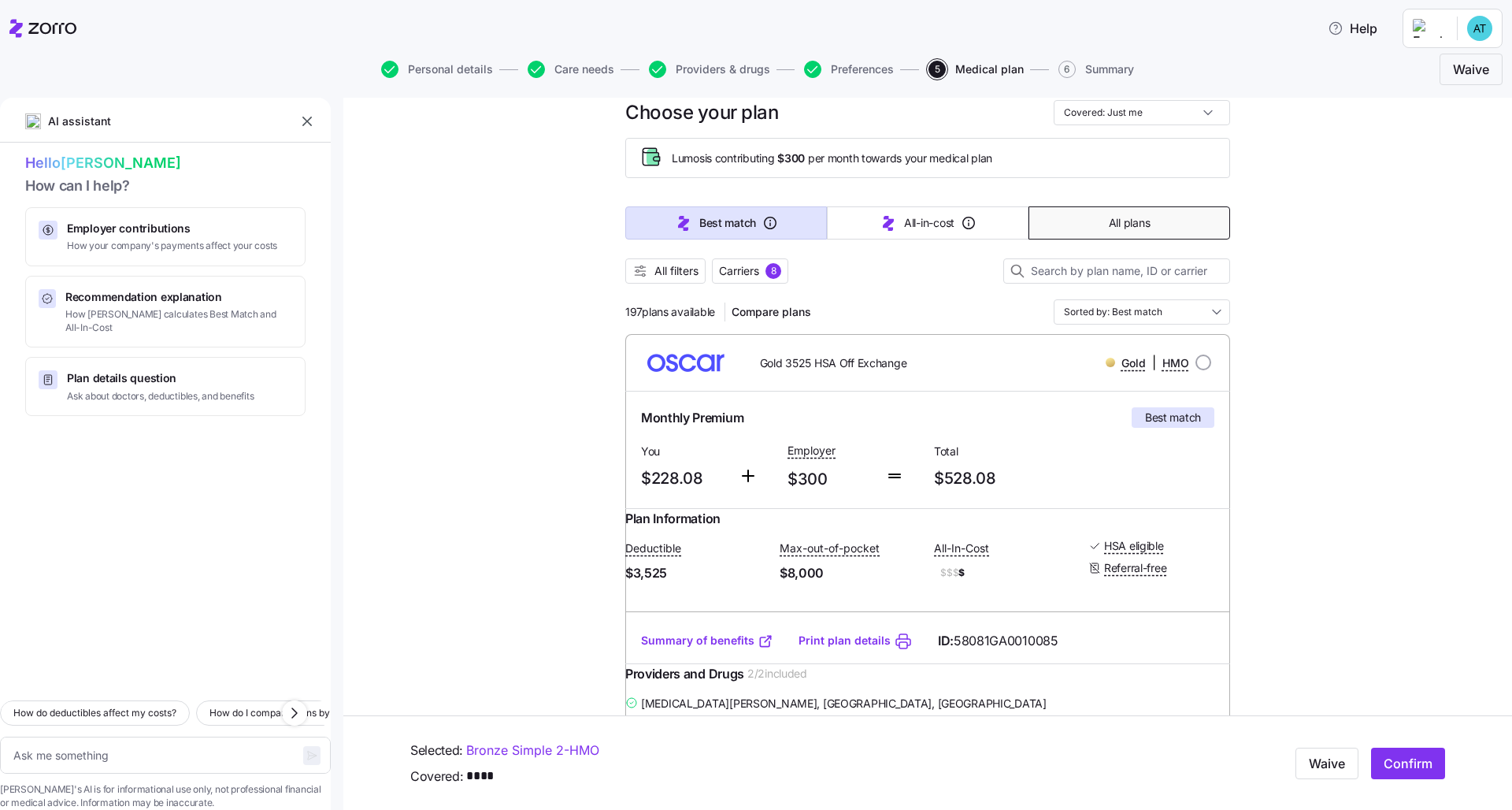
click at [757, 229] on span "All plans" at bounding box center [1129, 223] width 41 height 16
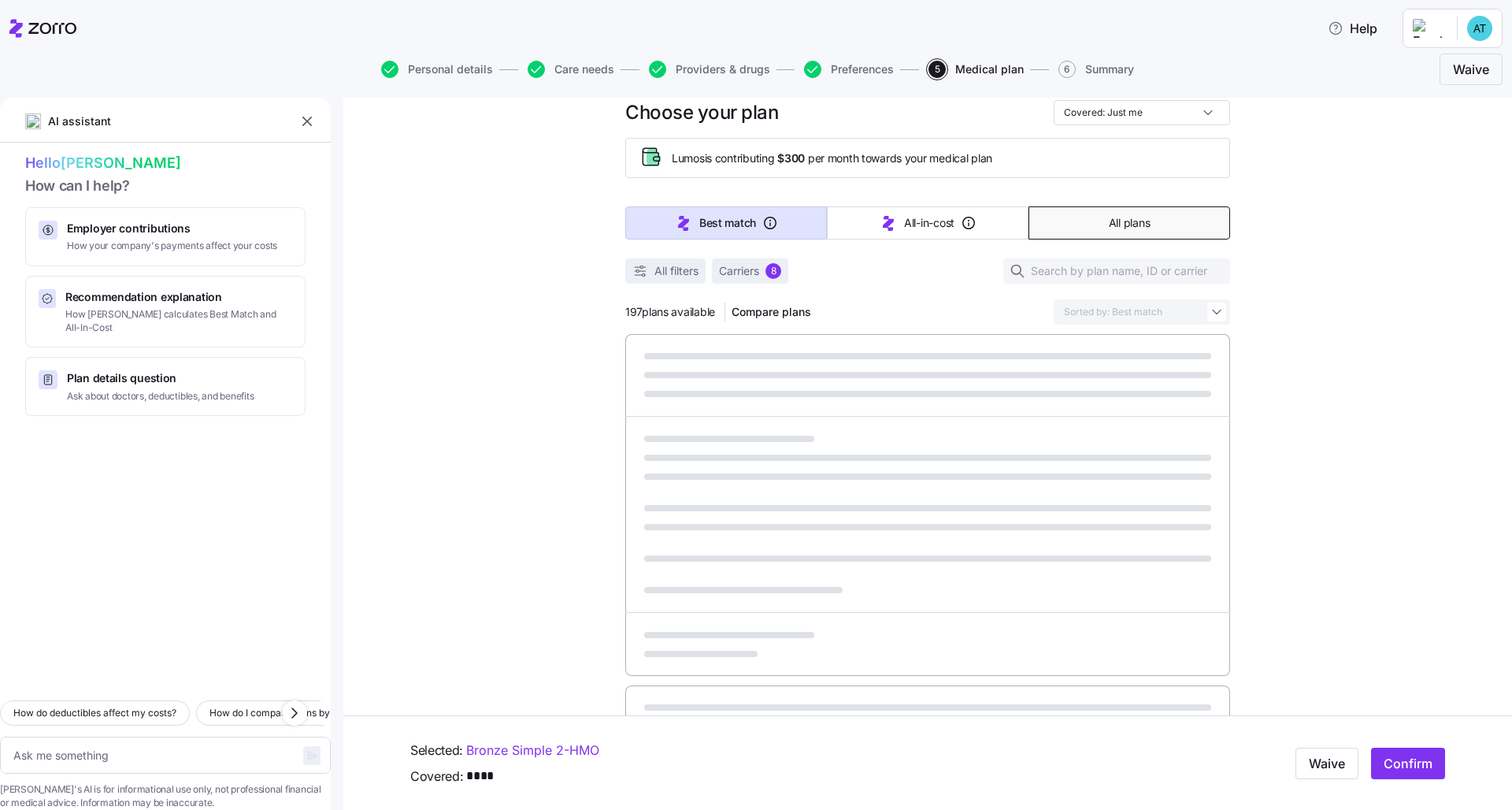
type textarea "x"
type input "Sorted by: Premium"
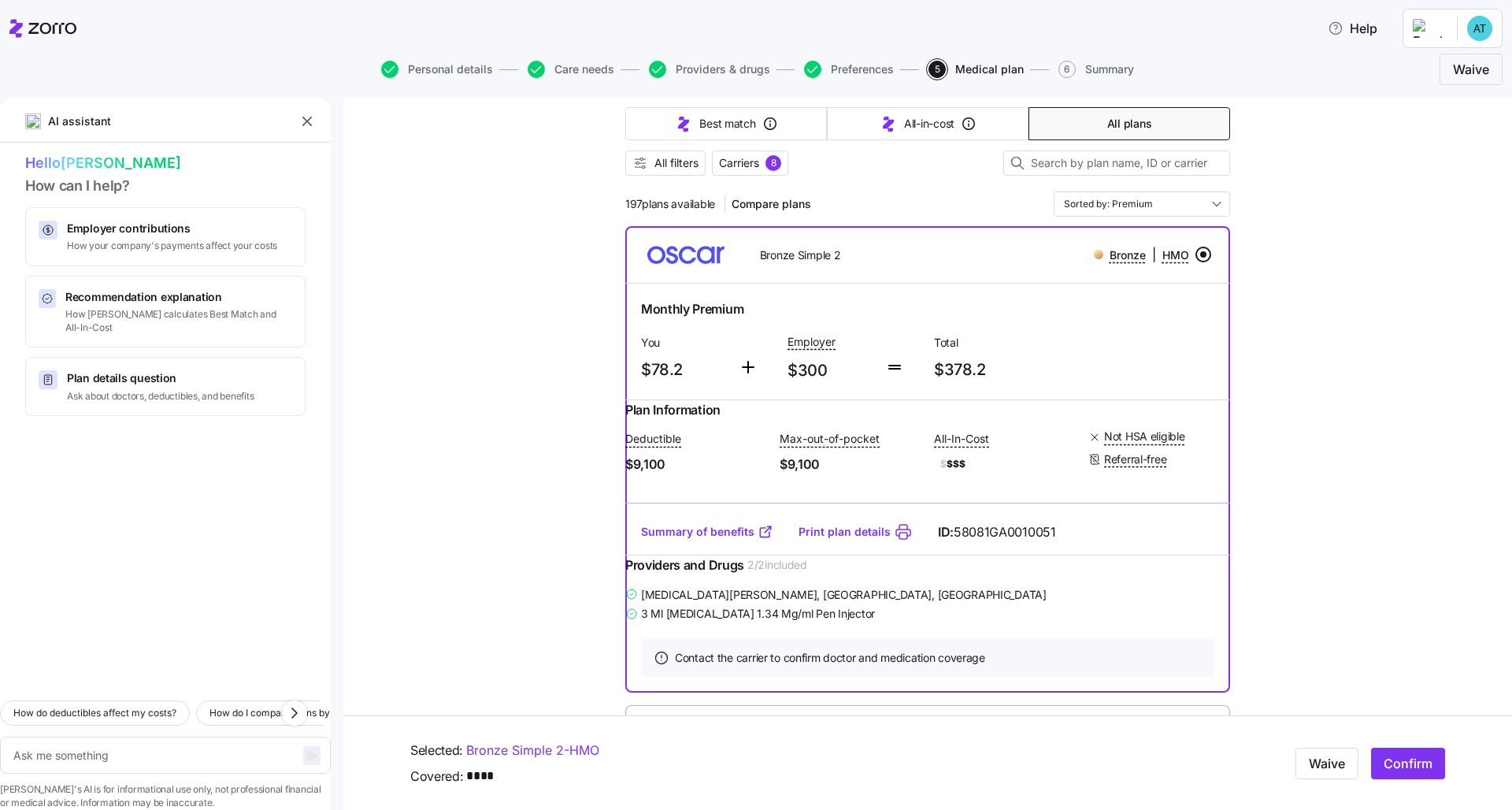
scroll to position [156, 0]
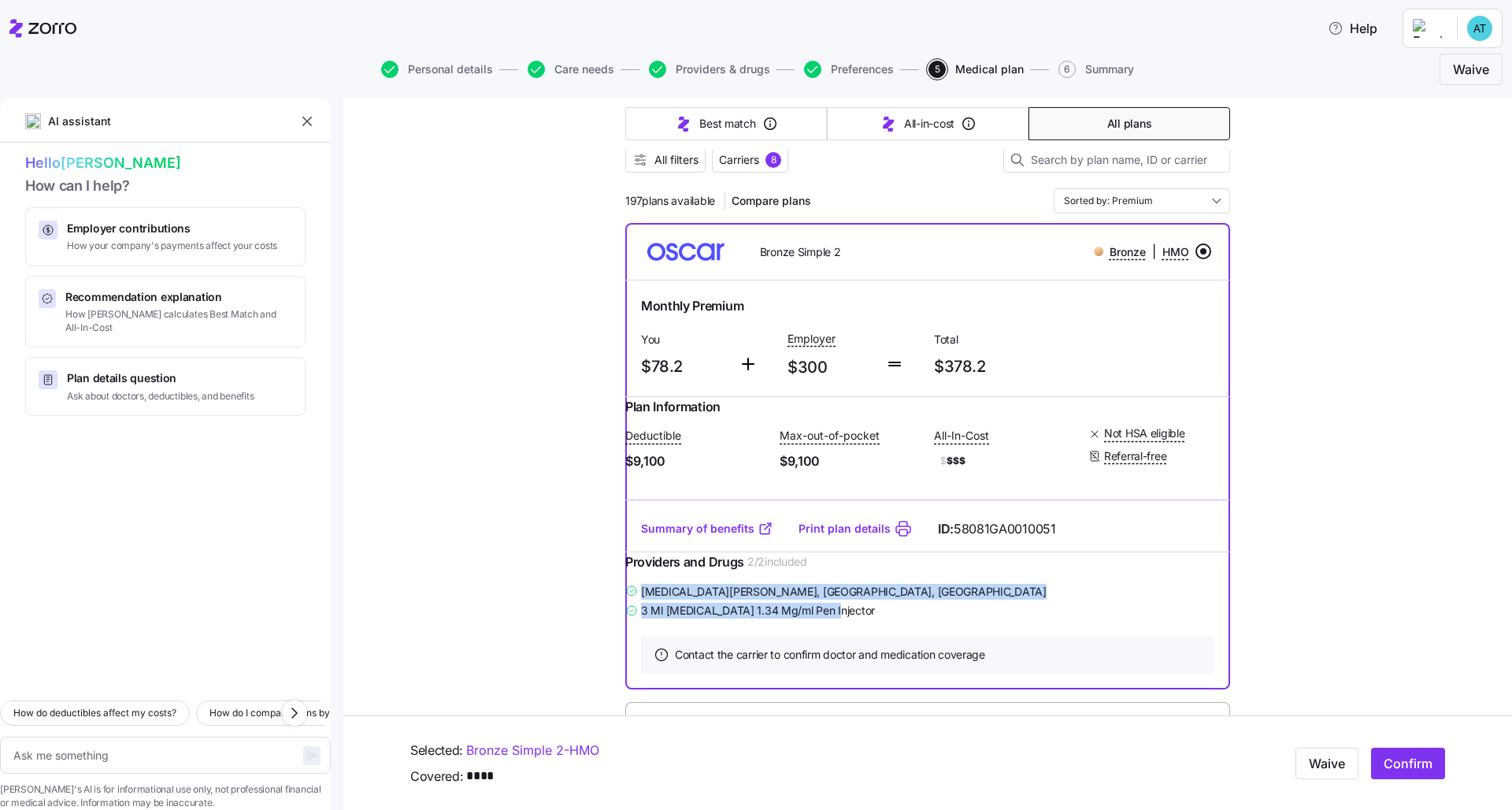
drag, startPoint x: 856, startPoint y: 638, endPoint x: 635, endPoint y: 619, distance: 221.8
click at [635, 619] on div "Amira Elsayed , Canton, GA 3 Ml Ozempic 1.34 Mg/ml Pen Injector" at bounding box center [928, 601] width 605 height 39
click at [757, 620] on div "3 Ml [MEDICAL_DATA] 1.34 Mg/ml Pen Injector" at bounding box center [928, 610] width 605 height 20
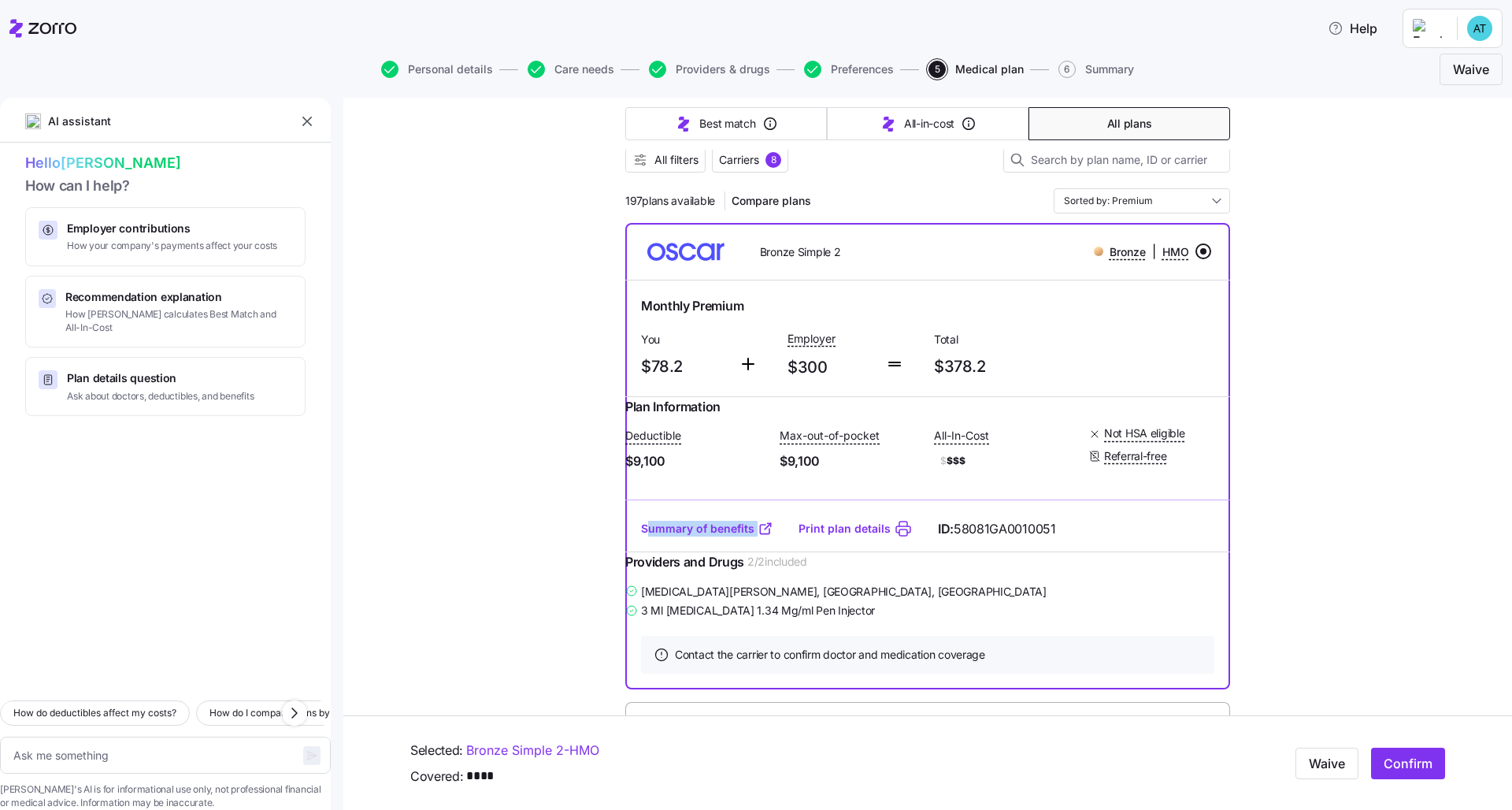
drag, startPoint x: 775, startPoint y: 544, endPoint x: 637, endPoint y: 545, distance: 138.0
click at [640, 546] on div "Summary of benefits Print plan details ID: 58081GA0010051" at bounding box center [928, 529] width 605 height 45
drag, startPoint x: 815, startPoint y: 202, endPoint x: 869, endPoint y: 214, distance: 55.3
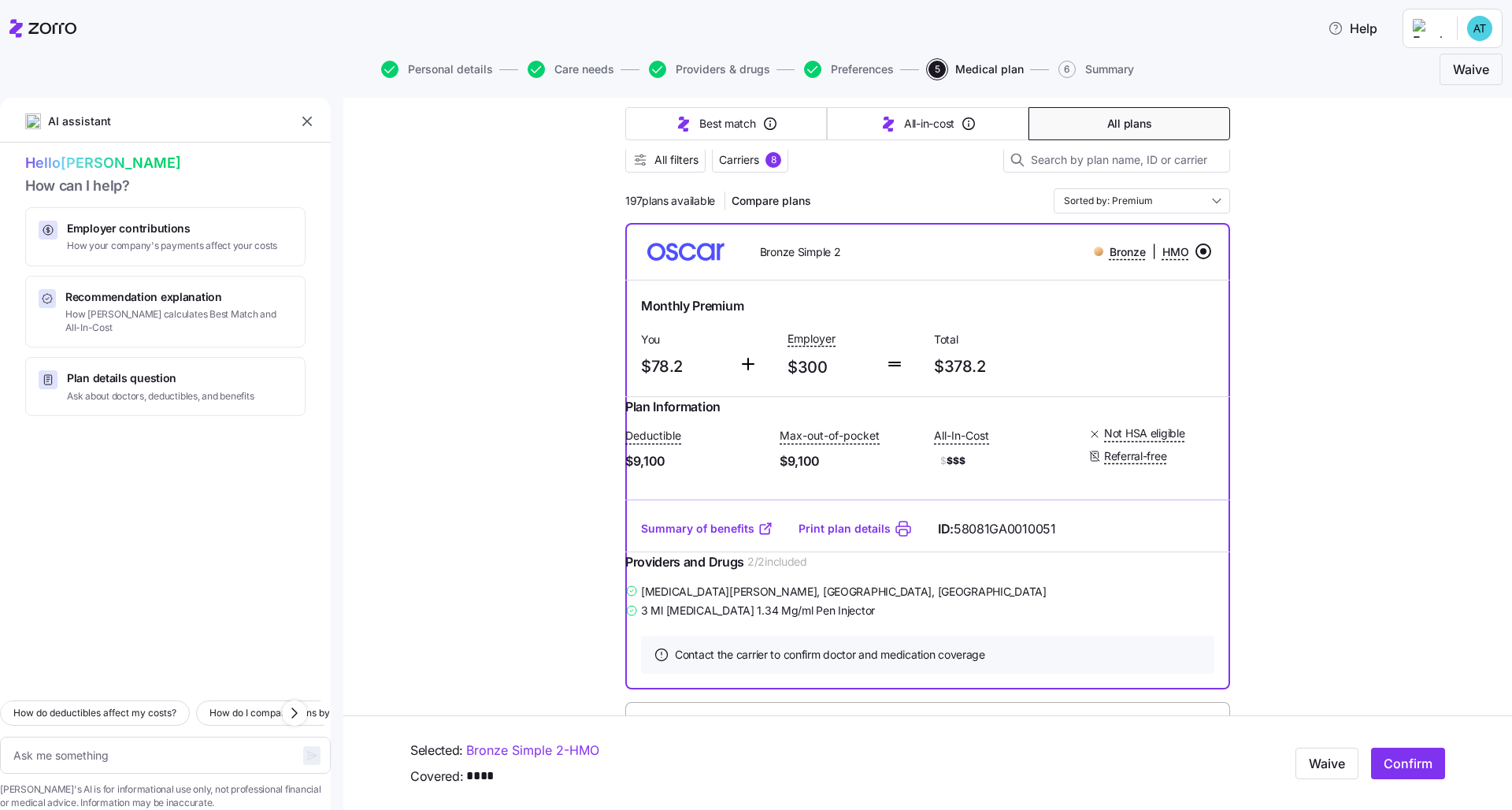
click at [187, 553] on div at bounding box center [165, 552] width 331 height 272
click at [143, 620] on textarea at bounding box center [165, 755] width 331 height 37
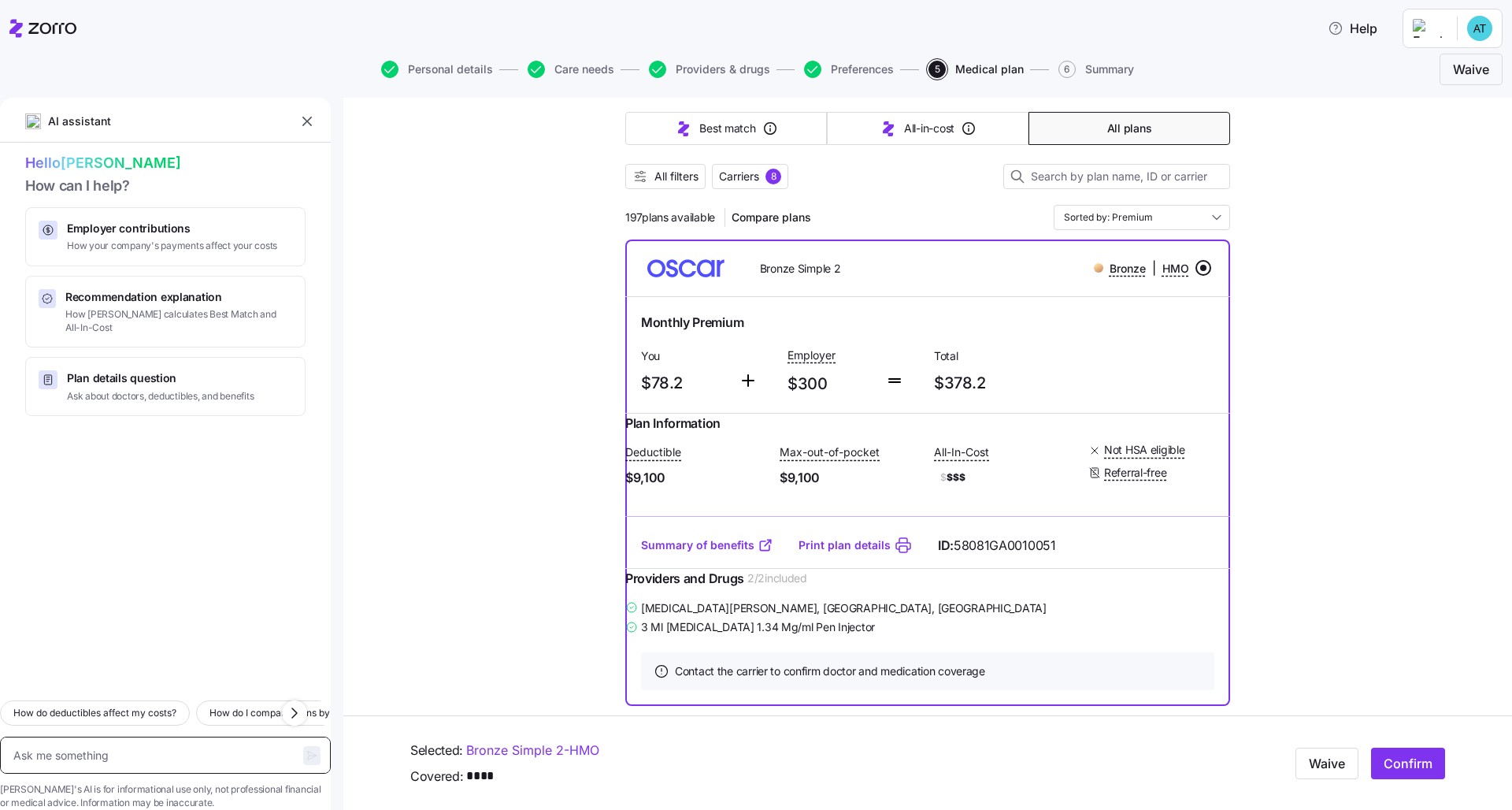
scroll to position [133, 0]
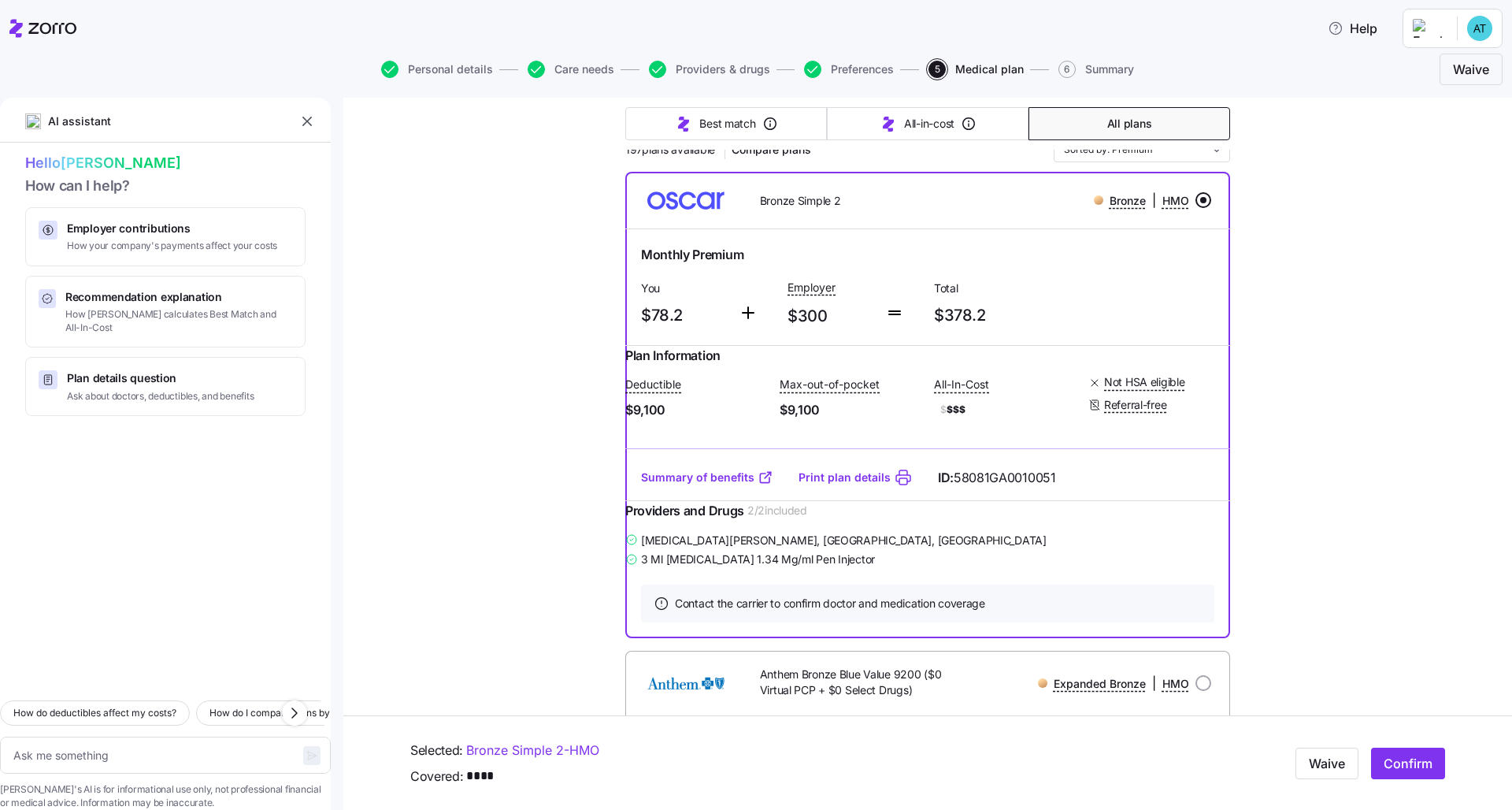
scroll to position [171, 0]
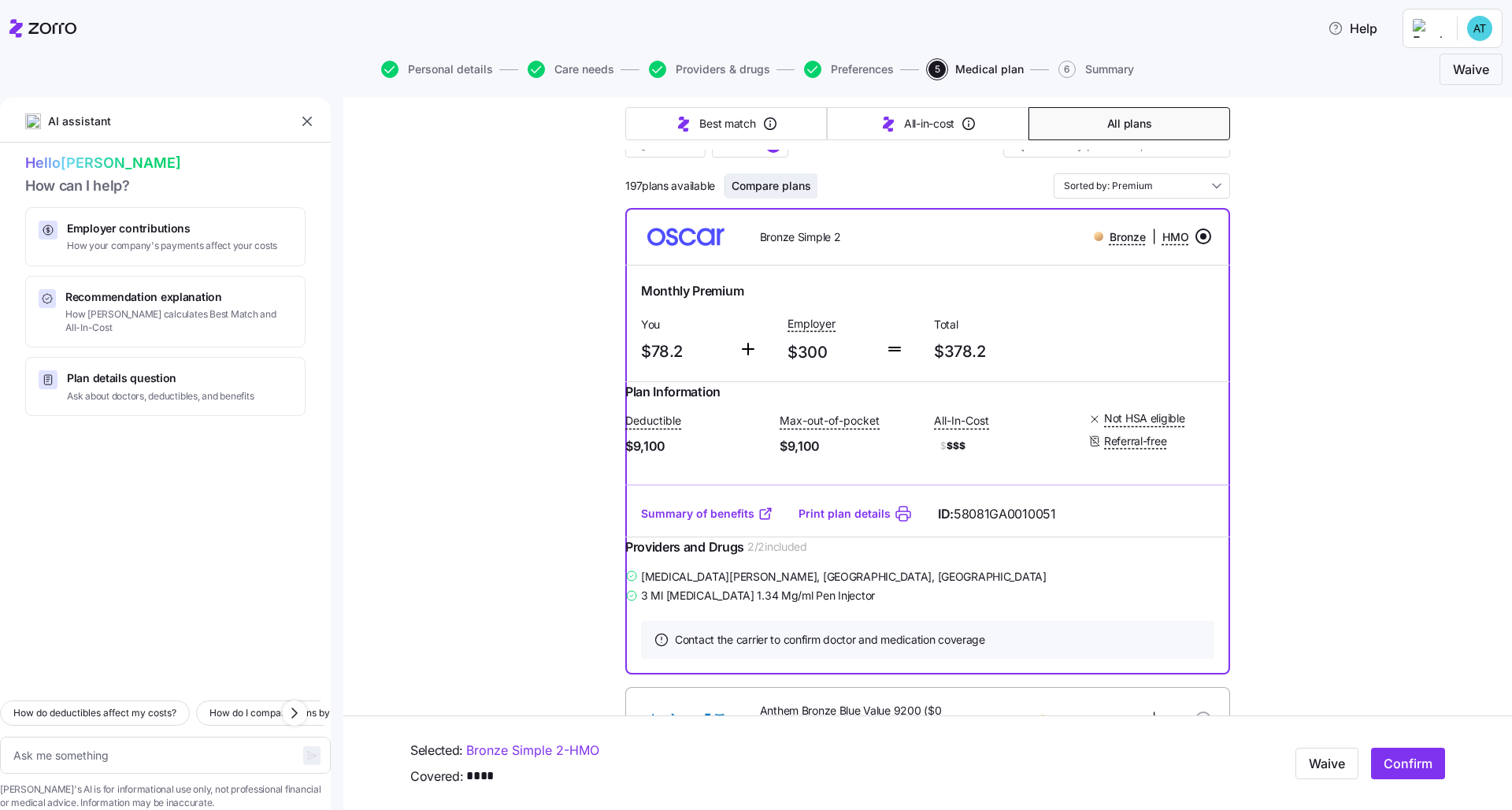
click at [757, 190] on span "Compare plans" at bounding box center [771, 186] width 80 height 16
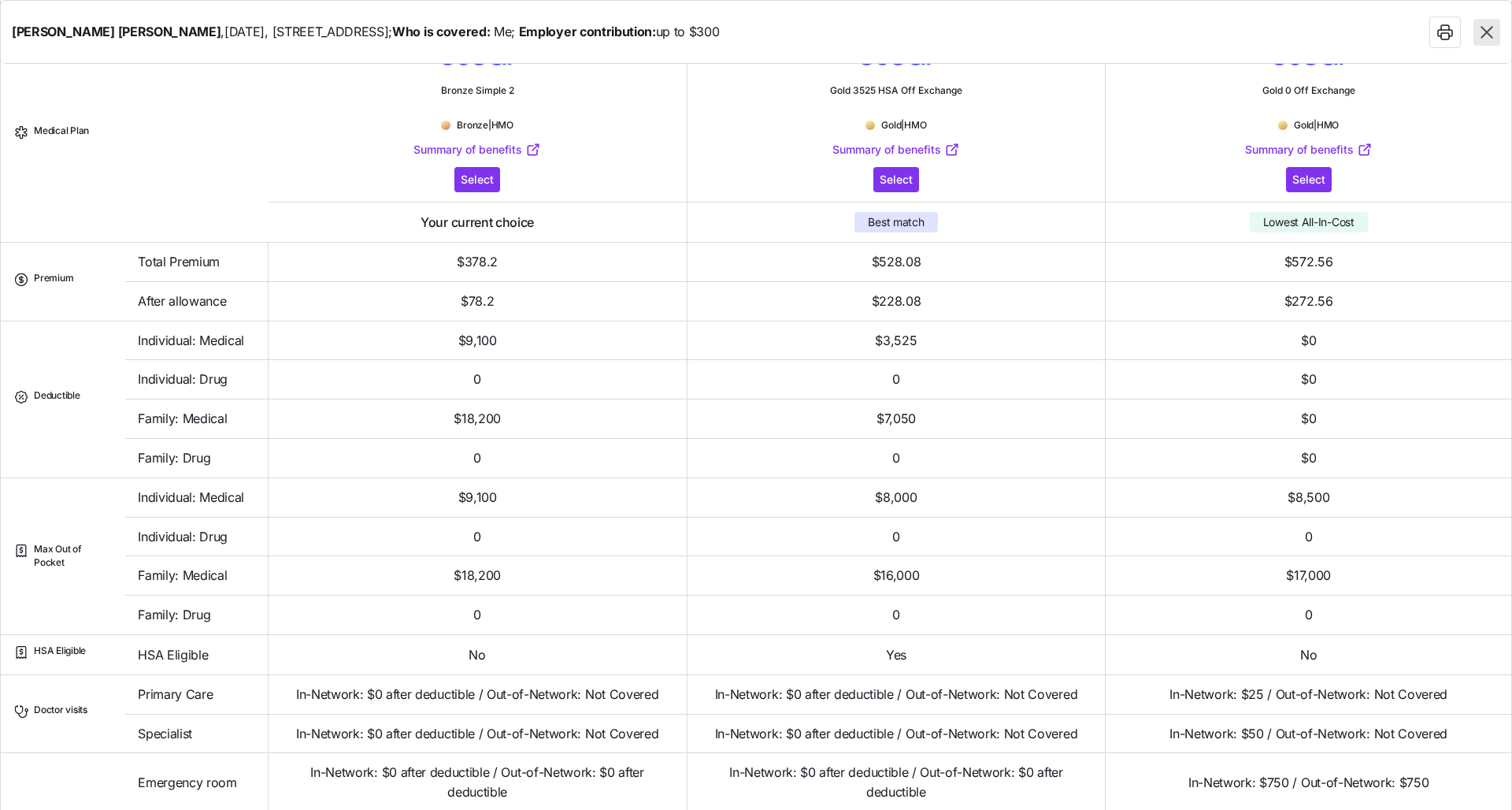
scroll to position [0, 0]
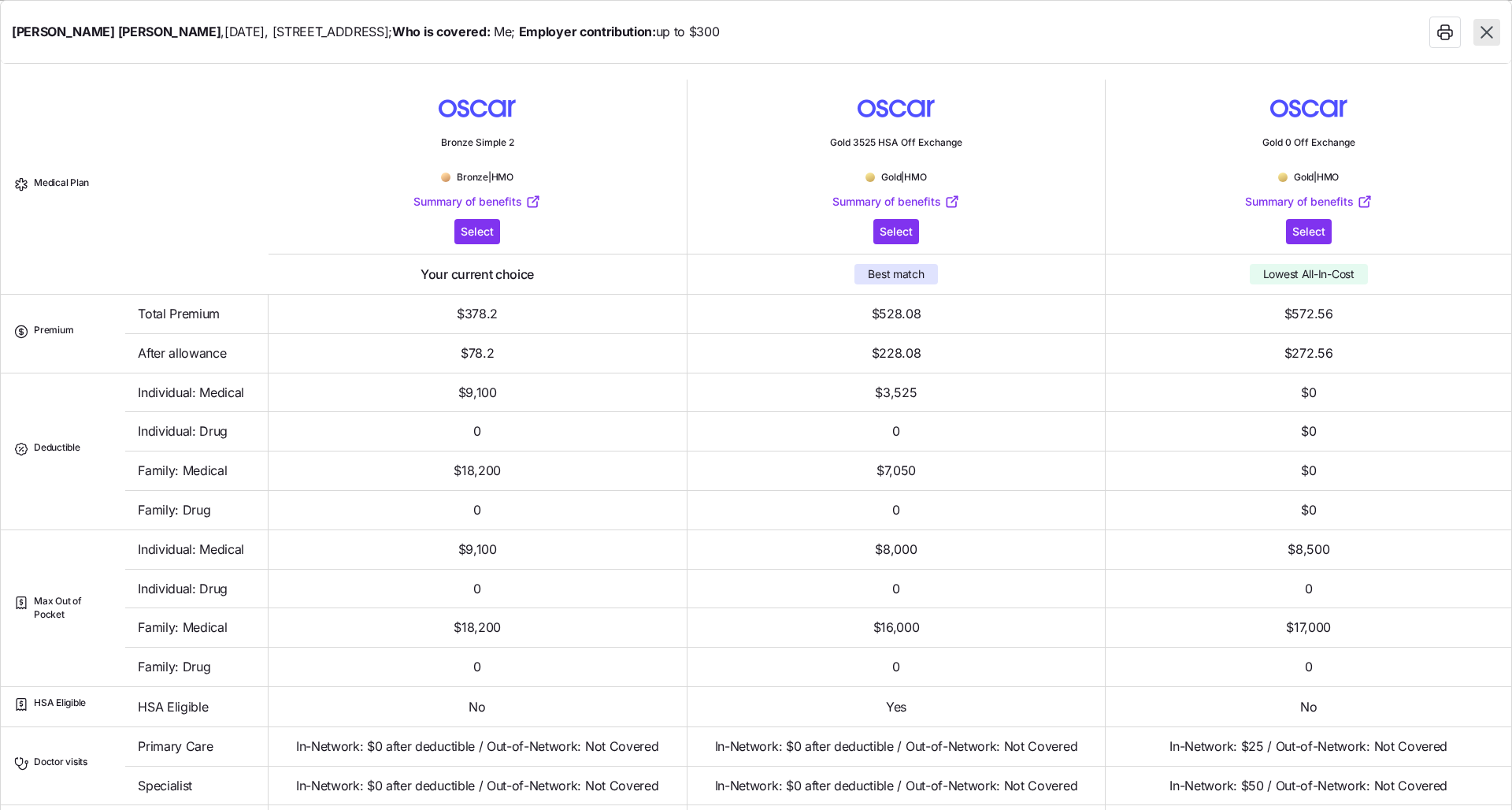
click at [757, 39] on icon "button" at bounding box center [1487, 32] width 20 height 20
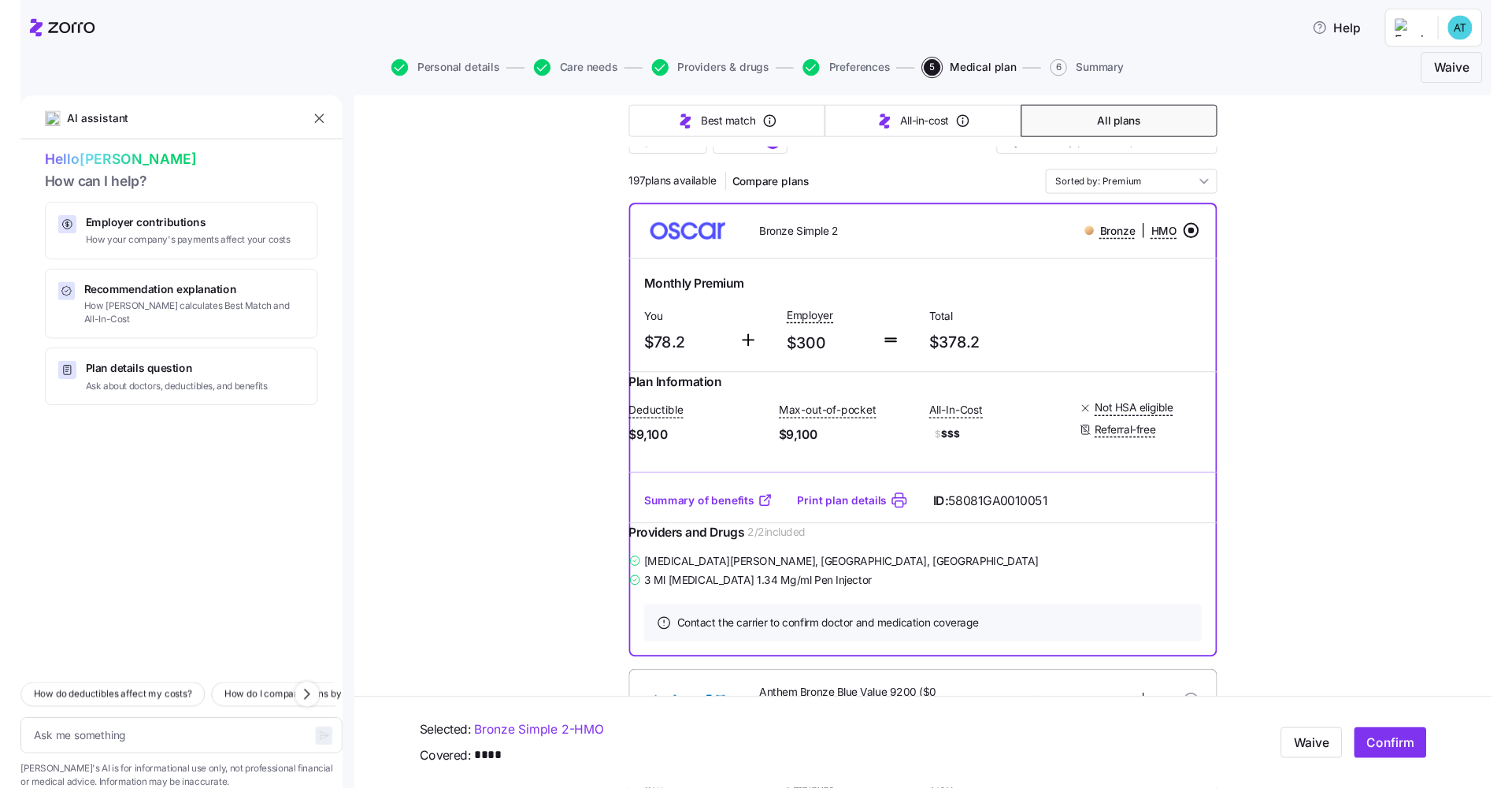
scroll to position [197, 0]
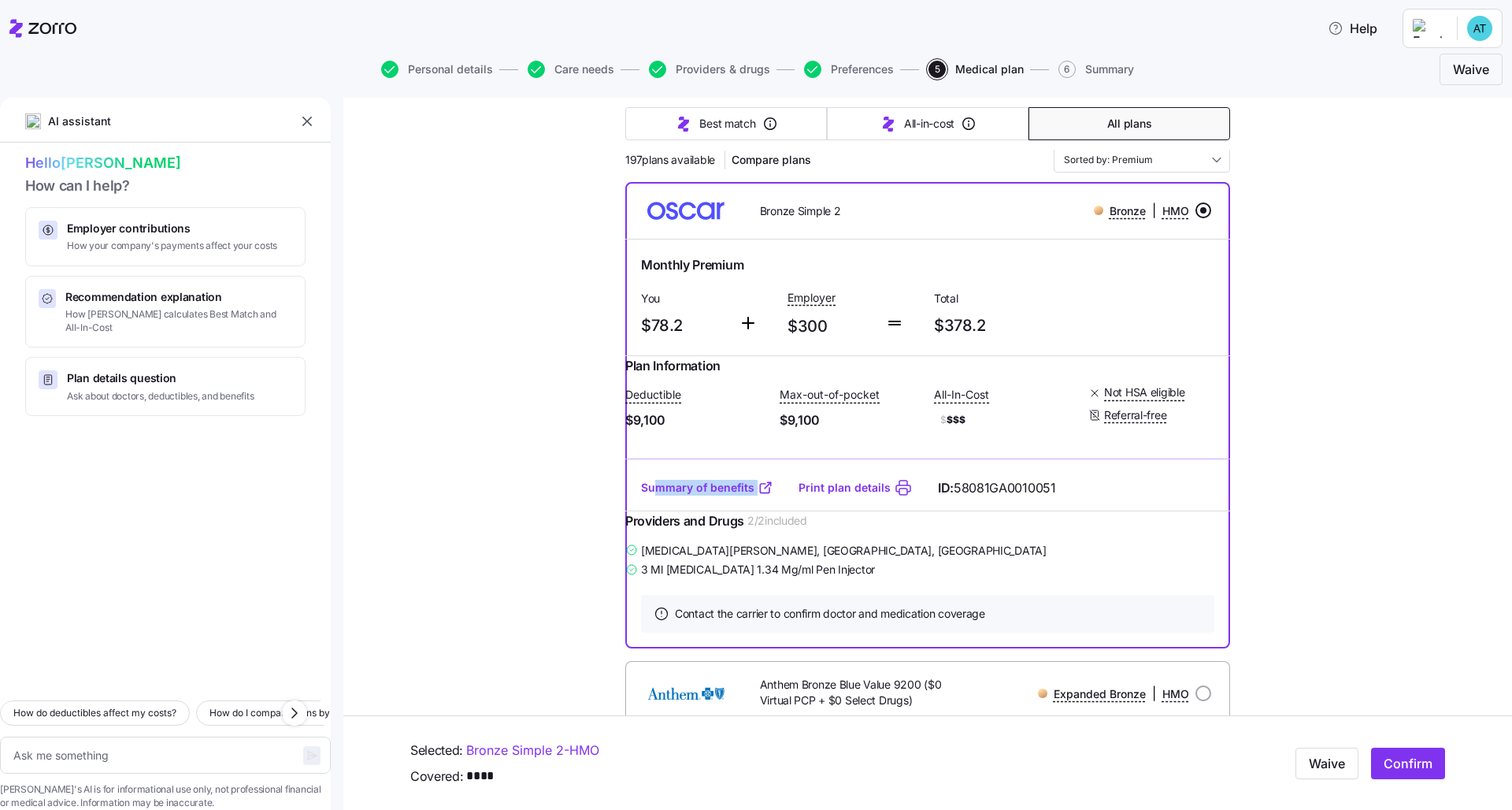
drag, startPoint x: 778, startPoint y: 503, endPoint x: 652, endPoint y: 502, distance: 126.0
click at [652, 502] on div "Summary of benefits Print plan details ID: 58081GA0010051" at bounding box center [928, 488] width 605 height 45
click at [690, 466] on div "Plan Information Deductible $9,100 Max-out-of-pocket $9,100 All-In-Cost $ $$$ N…" at bounding box center [928, 411] width 605 height 110
click at [704, 496] on link "Summary of benefits" at bounding box center [708, 488] width 132 height 16
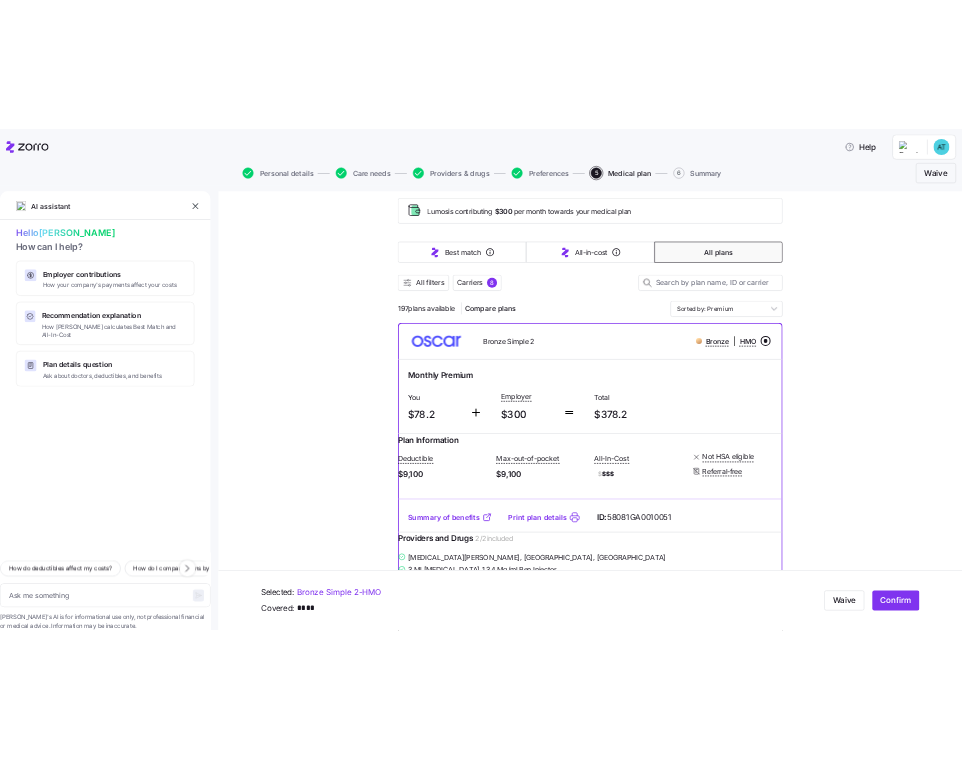
scroll to position [91, 0]
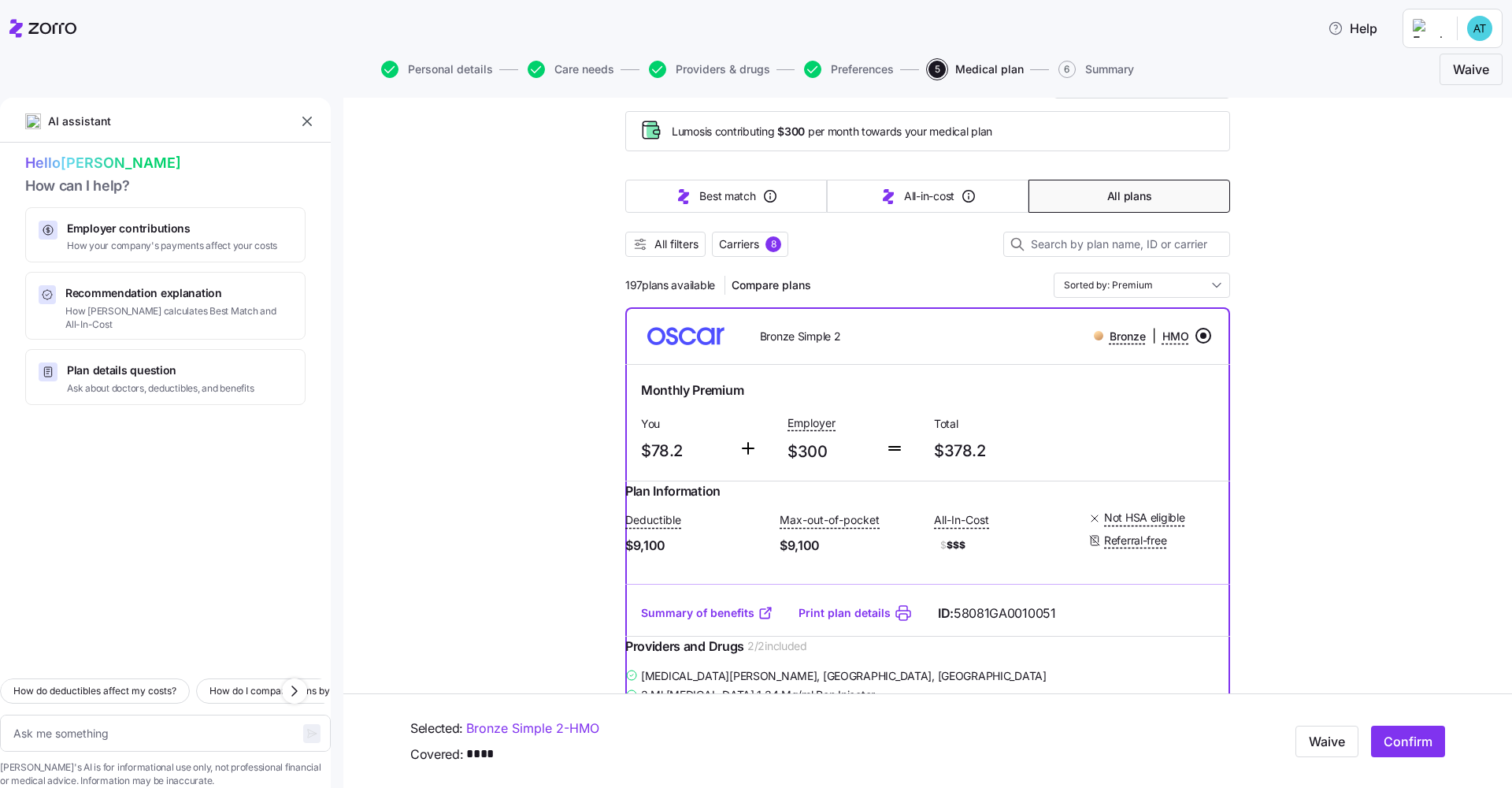
type textarea "x"
